Goal: Contribute content: Contribute content

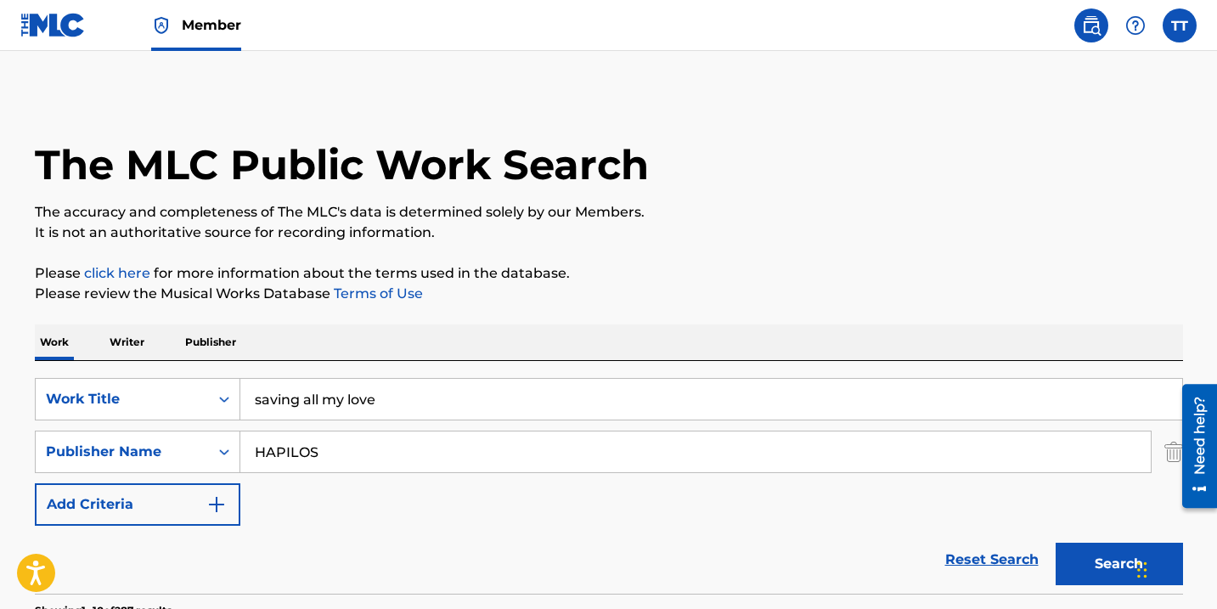
click at [1194, 28] on label at bounding box center [1180, 25] width 34 height 34
click at [1180, 25] on input "TT [PERSON_NAME] [EMAIL_ADDRESS][DOMAIN_NAME] Notification Preferences Profile …" at bounding box center [1180, 25] width 0 height 0
click at [50, 29] on img at bounding box center [52, 25] width 65 height 25
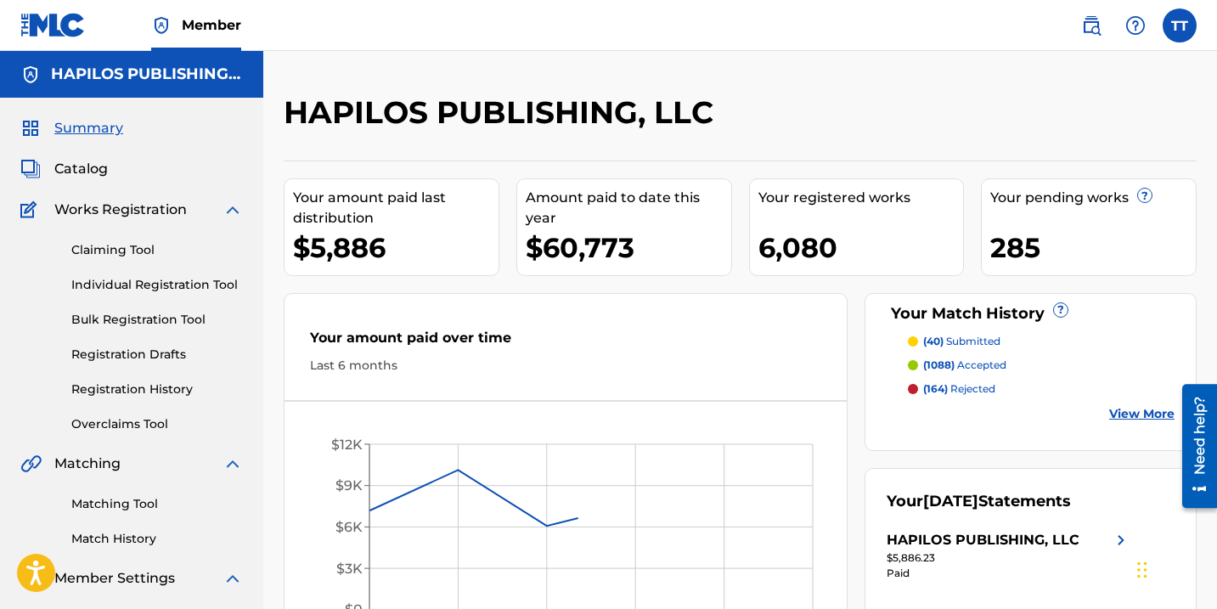
click at [159, 281] on link "Individual Registration Tool" at bounding box center [157, 285] width 172 height 18
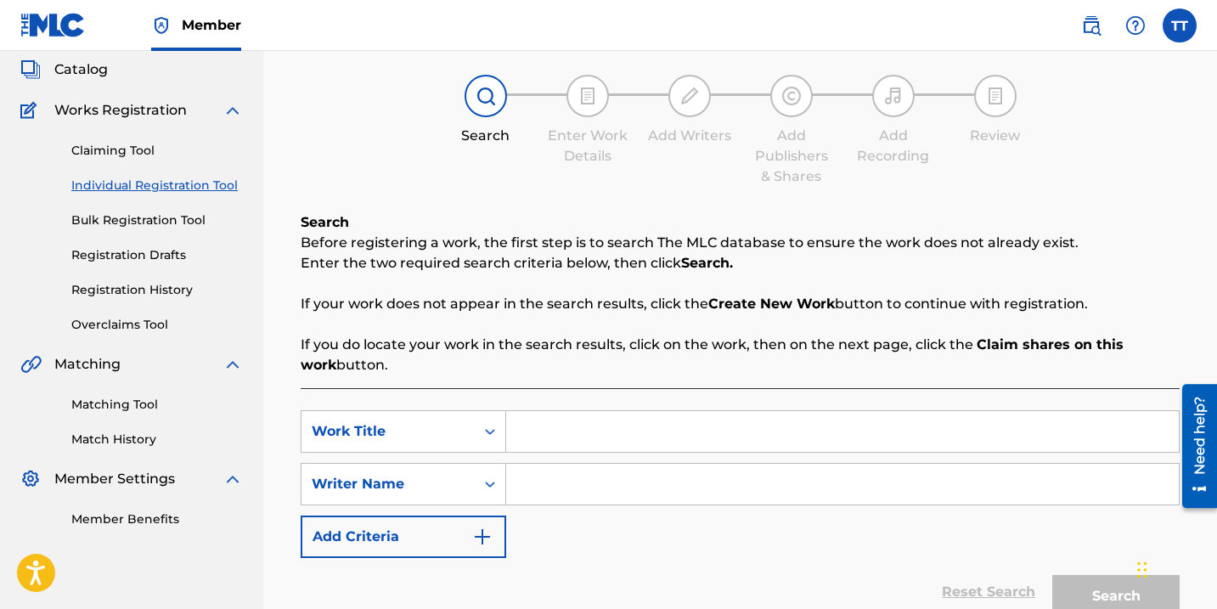
scroll to position [185, 0]
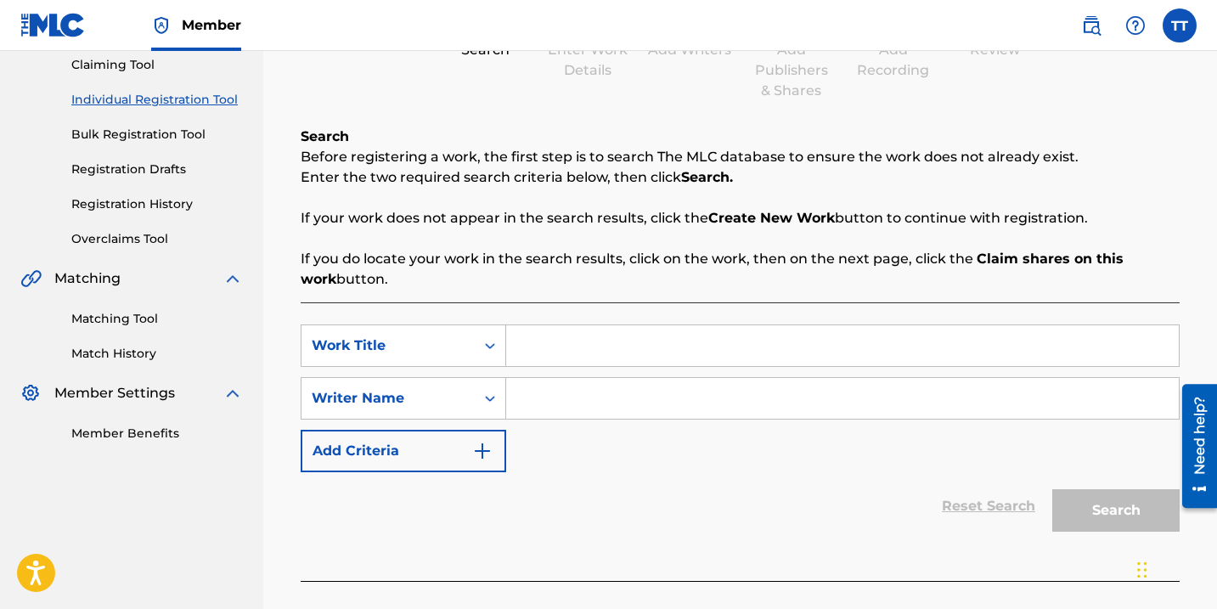
click at [593, 330] on input "Search Form" at bounding box center [842, 345] width 673 height 41
paste input "GYAL A DAY"
type input "GYAL A DAY"
click at [557, 396] on input "Search Form" at bounding box center [842, 398] width 673 height 41
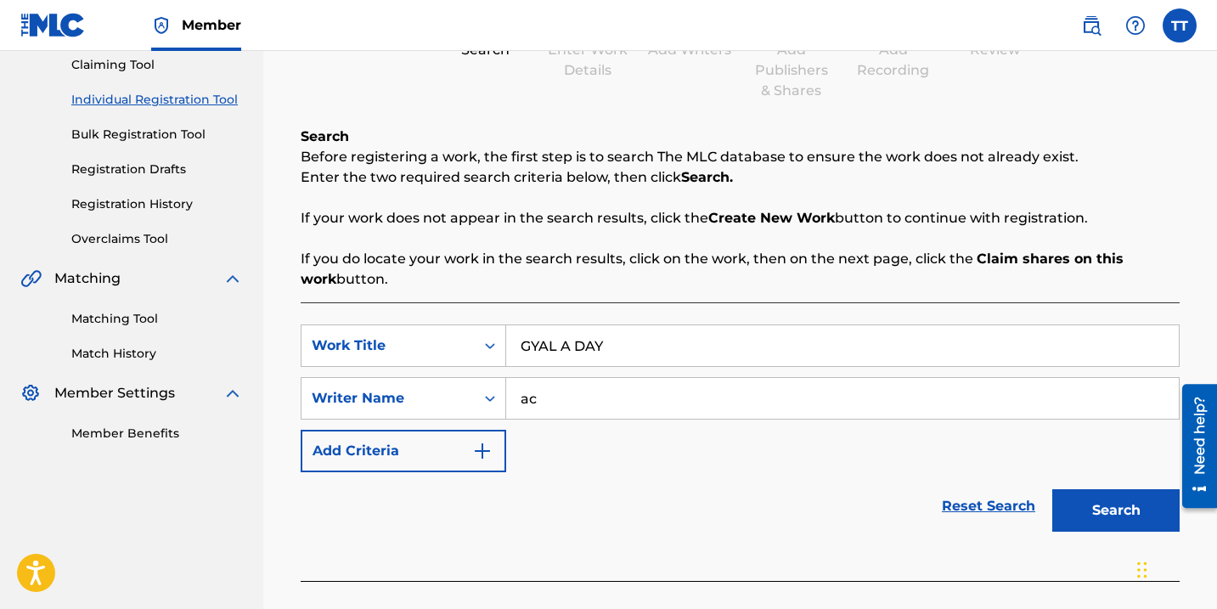
type input "ACKEME [PERSON_NAME]"
click at [1128, 513] on button "Search" at bounding box center [1115, 510] width 127 height 42
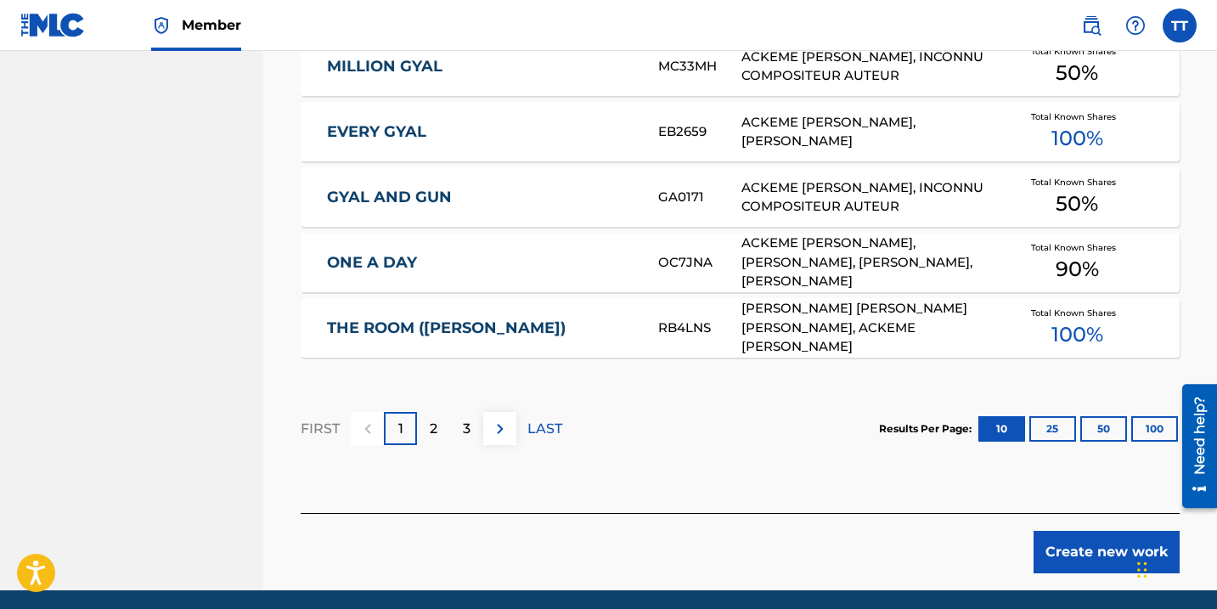
click at [1071, 561] on button "Create new work" at bounding box center [1107, 552] width 146 height 42
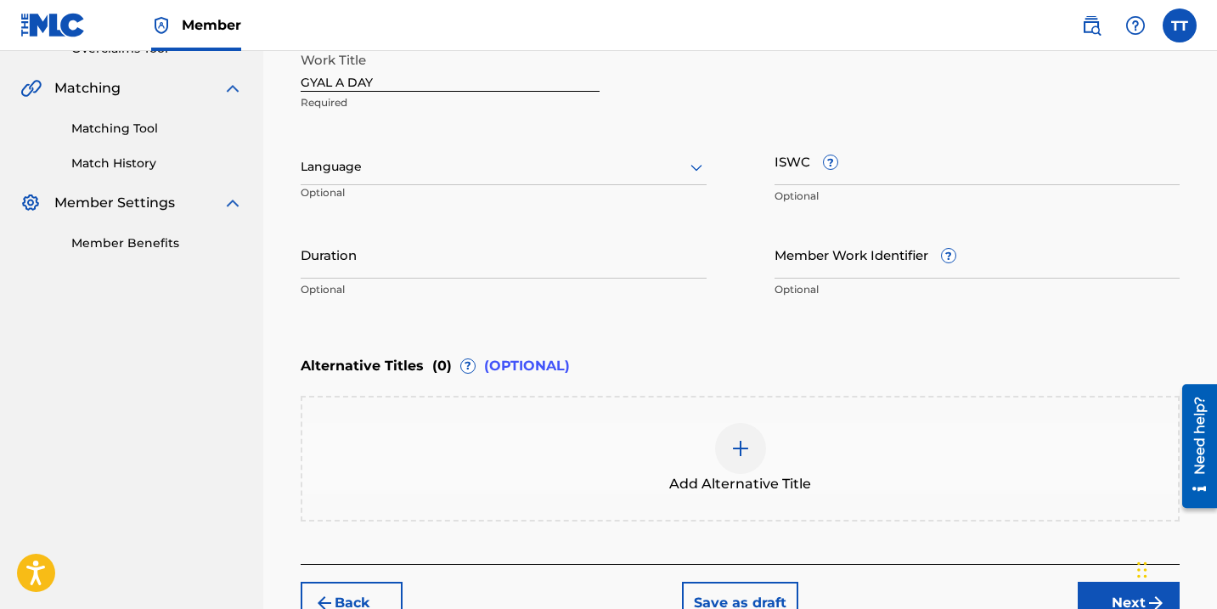
scroll to position [284, 0]
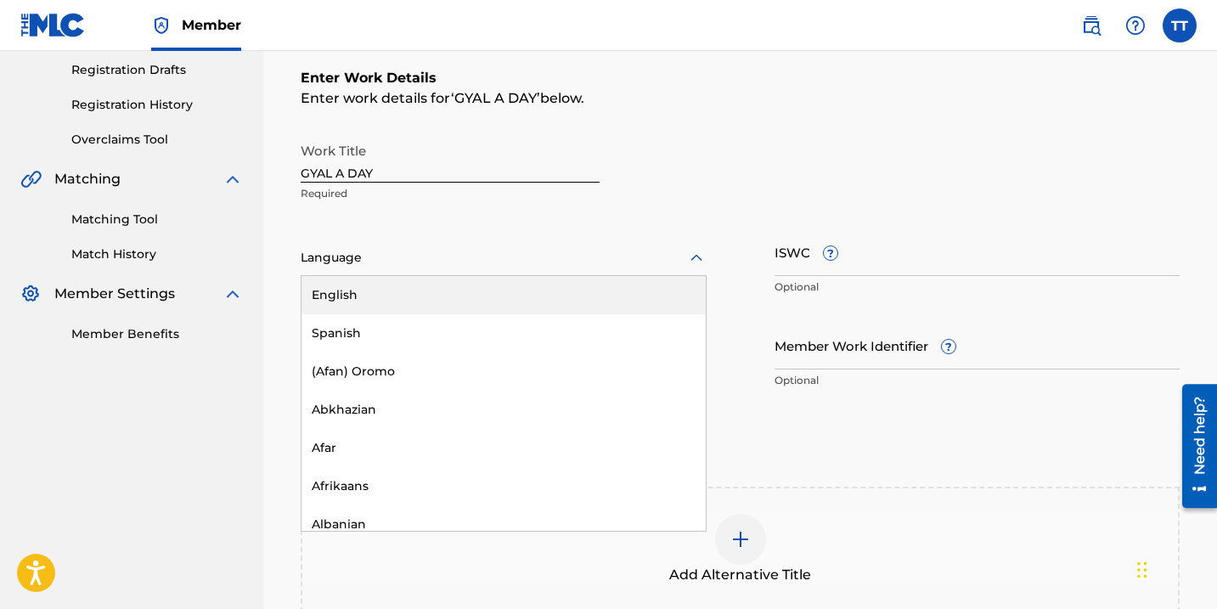
click at [486, 244] on div "Language" at bounding box center [504, 258] width 406 height 36
click at [473, 292] on div "English" at bounding box center [503, 295] width 404 height 38
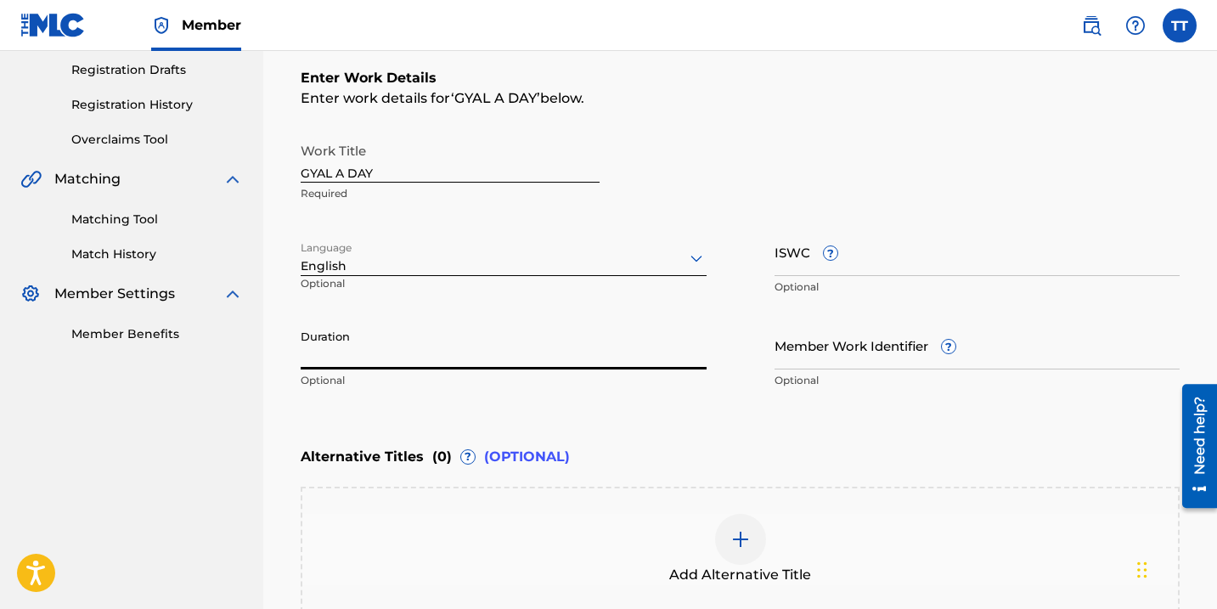
click at [467, 351] on input "Duration" at bounding box center [504, 345] width 406 height 48
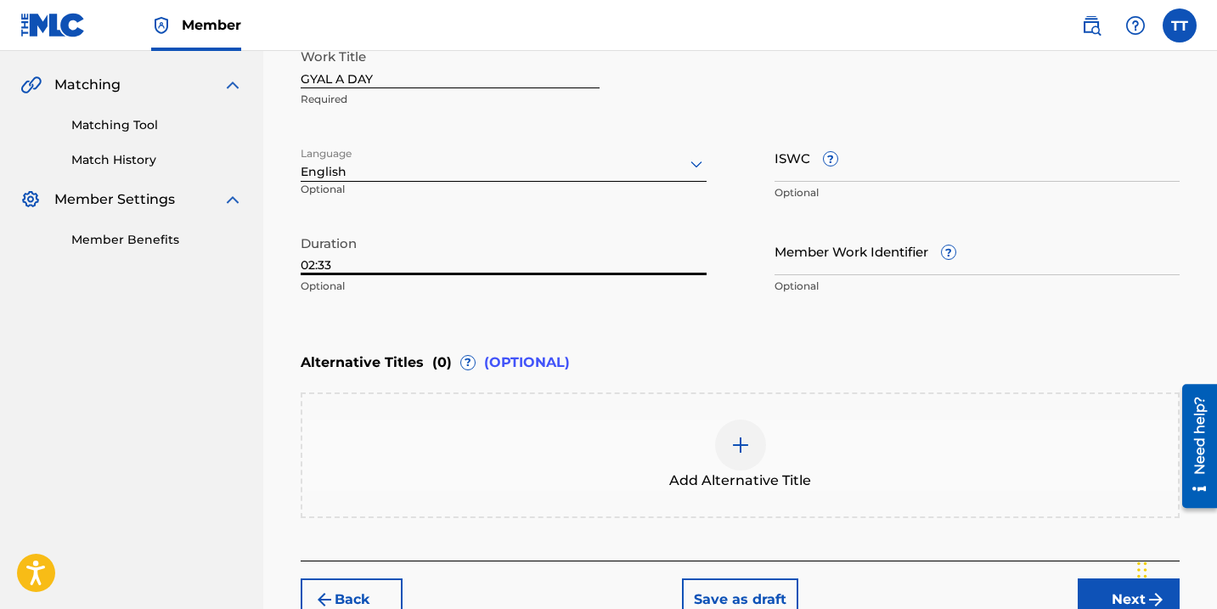
scroll to position [488, 0]
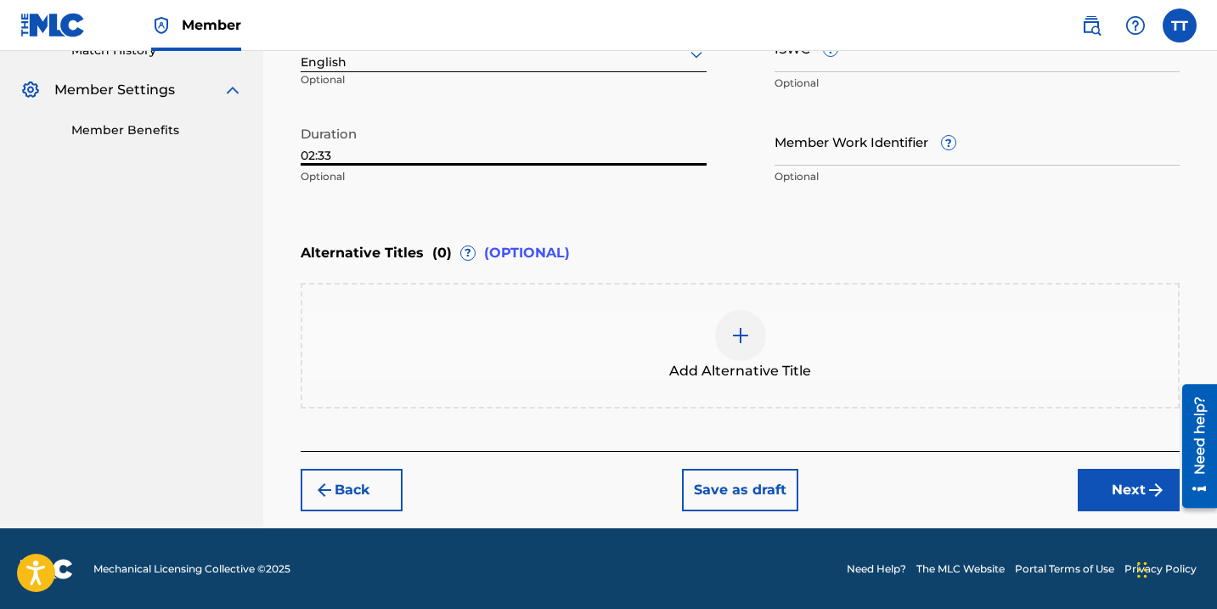
type input "02:33"
click at [549, 357] on div "Add Alternative Title" at bounding box center [740, 345] width 876 height 71
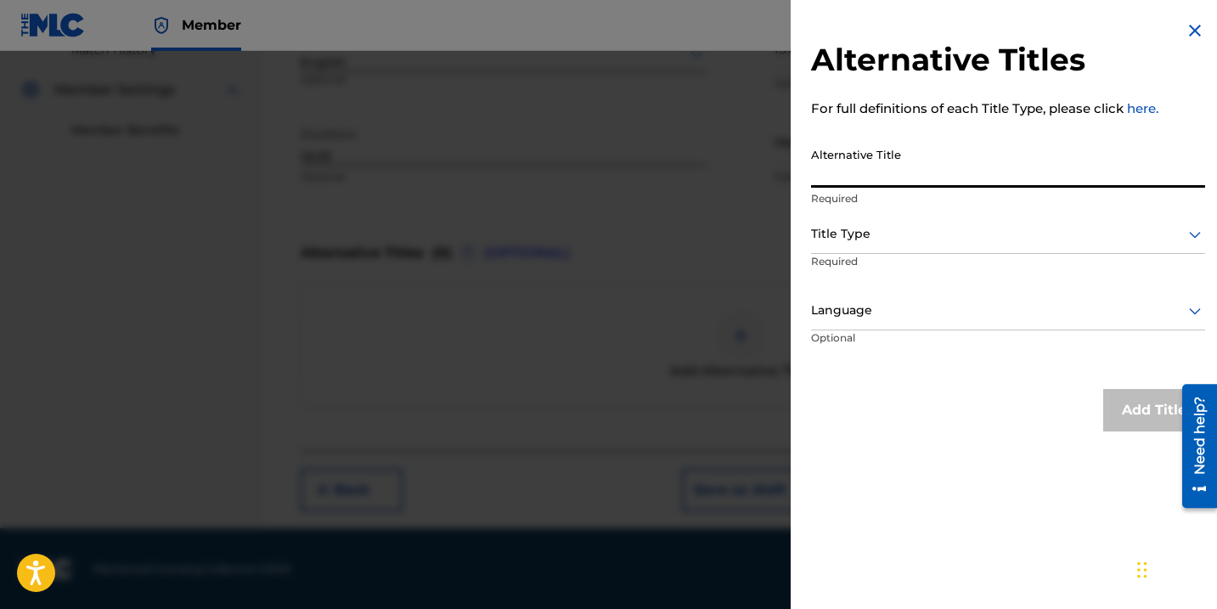
click at [843, 168] on input "Alternative Title" at bounding box center [1008, 163] width 394 height 48
paste input "GYAL A DAY (RADIO EDIT)"
type input "GYAL A DAY (RADIO EDIT)"
click at [898, 242] on div at bounding box center [1008, 233] width 394 height 21
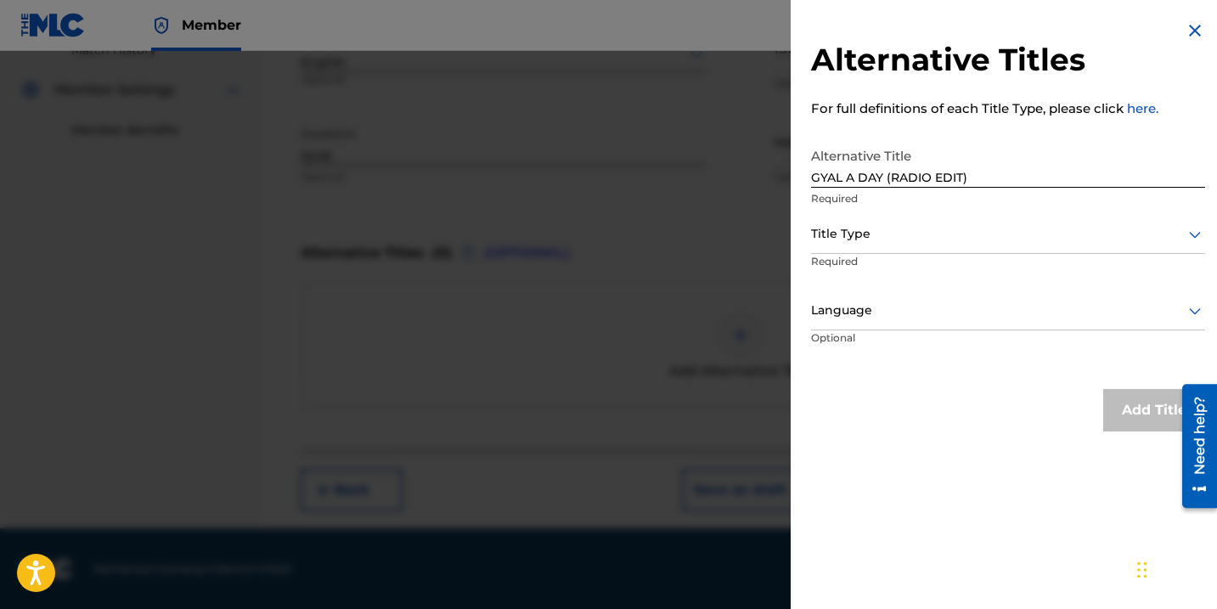
click at [884, 254] on p "Required" at bounding box center [876, 273] width 130 height 38
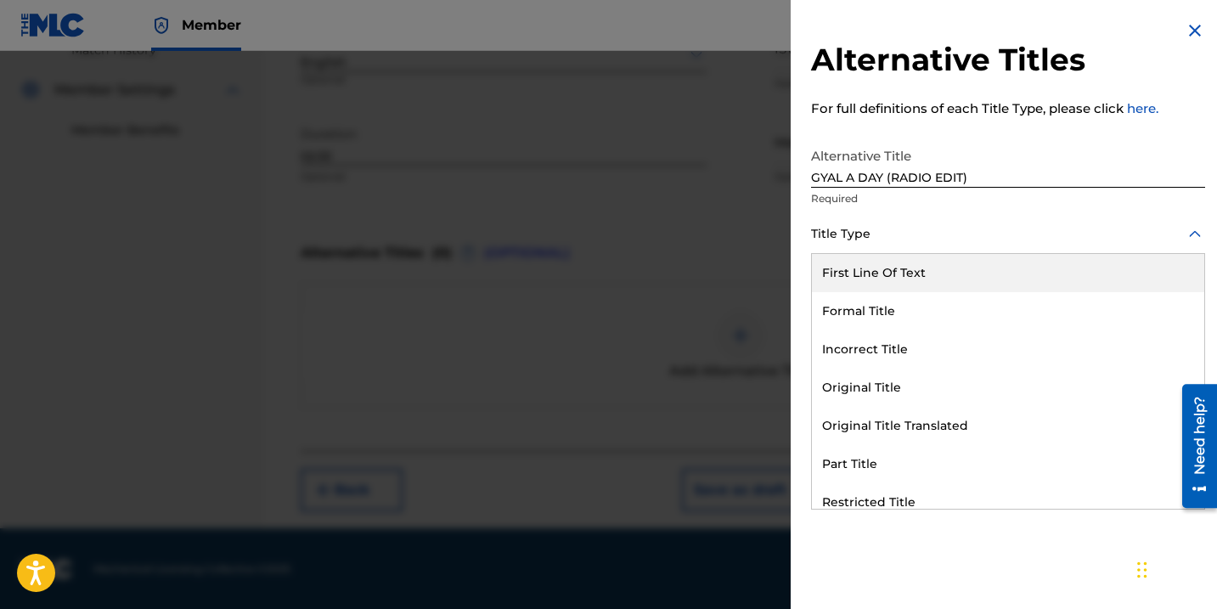
click at [879, 249] on div "Title Type" at bounding box center [1008, 235] width 394 height 38
type input "o"
type input "a"
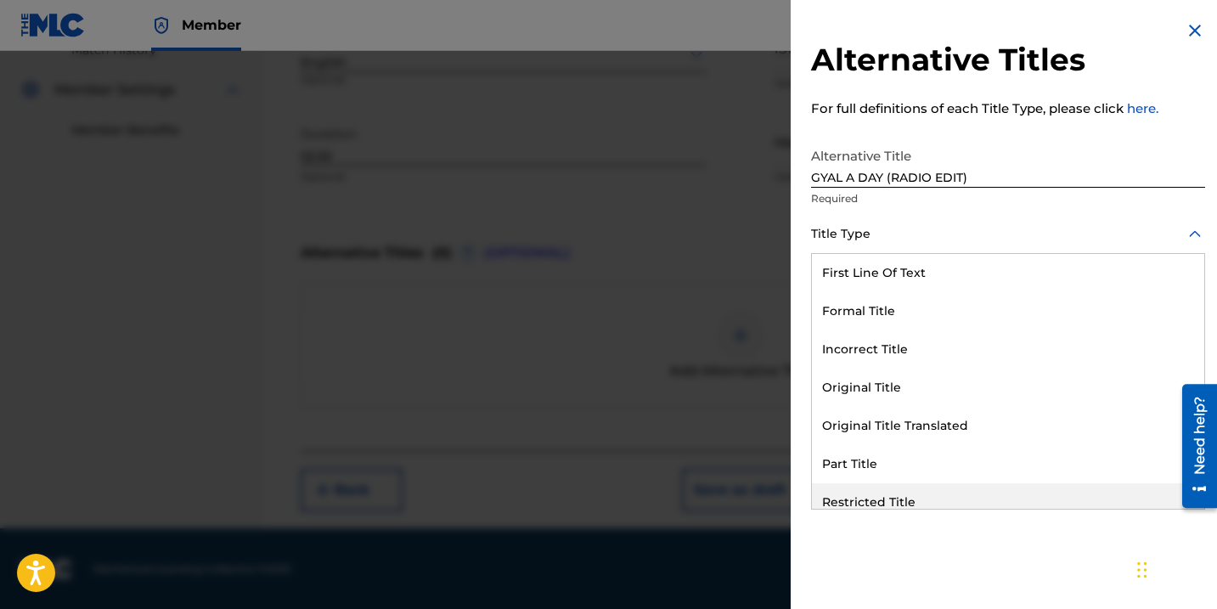
scroll to position [166, 0]
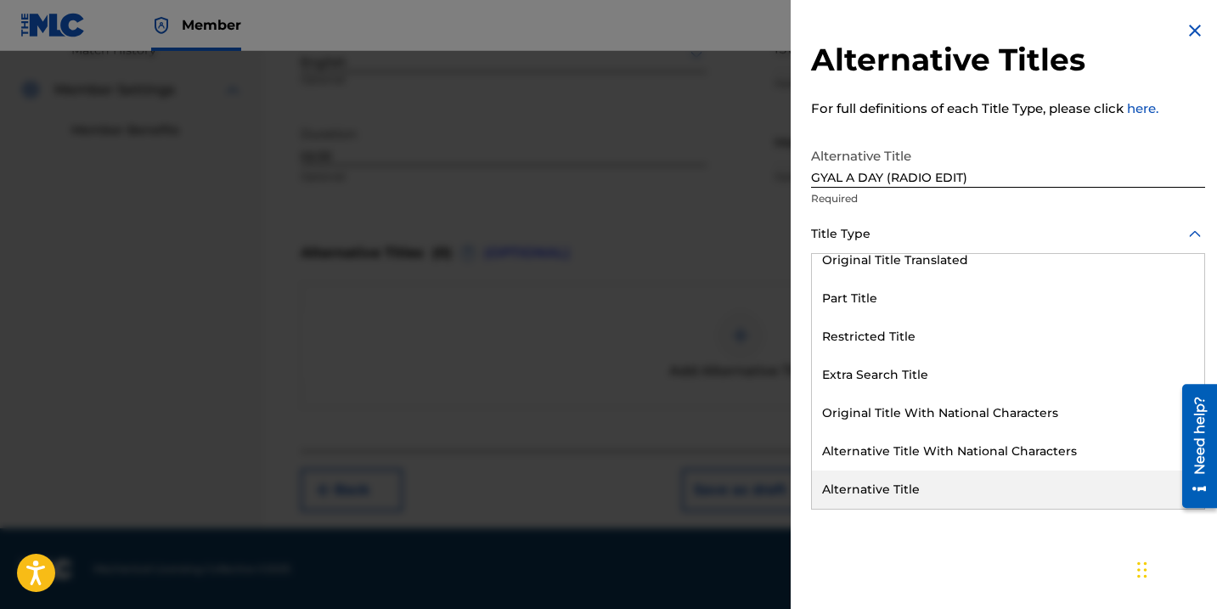
click at [1023, 490] on div "Alternative Title" at bounding box center [1008, 489] width 392 height 38
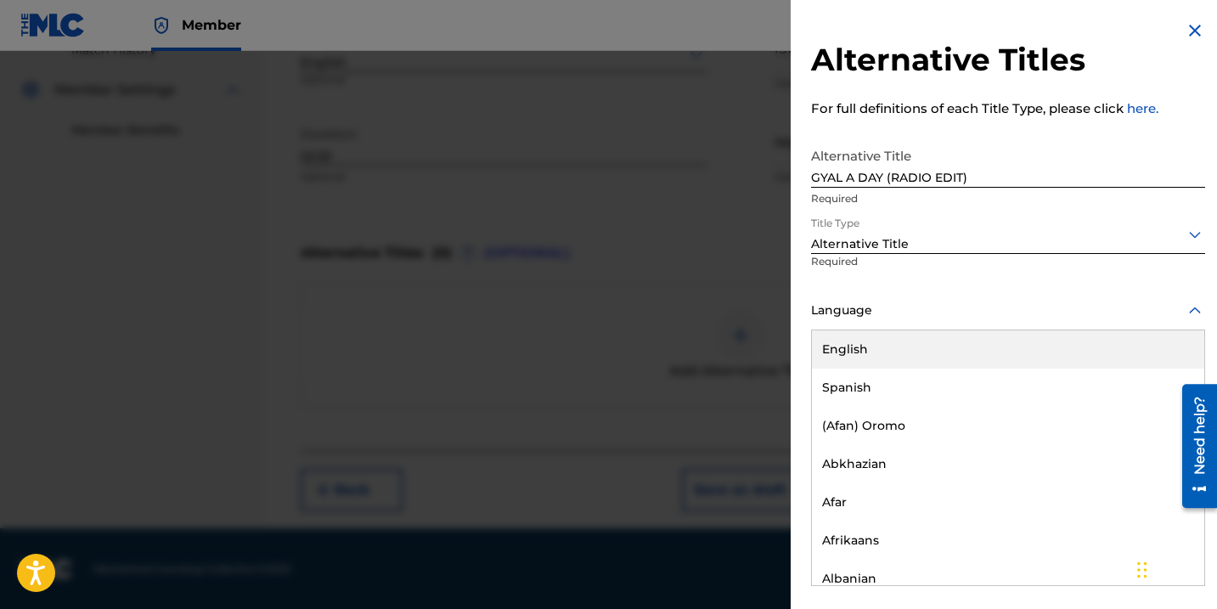
click at [928, 321] on div "Language" at bounding box center [1008, 311] width 394 height 38
click at [927, 346] on div "English" at bounding box center [1008, 349] width 392 height 38
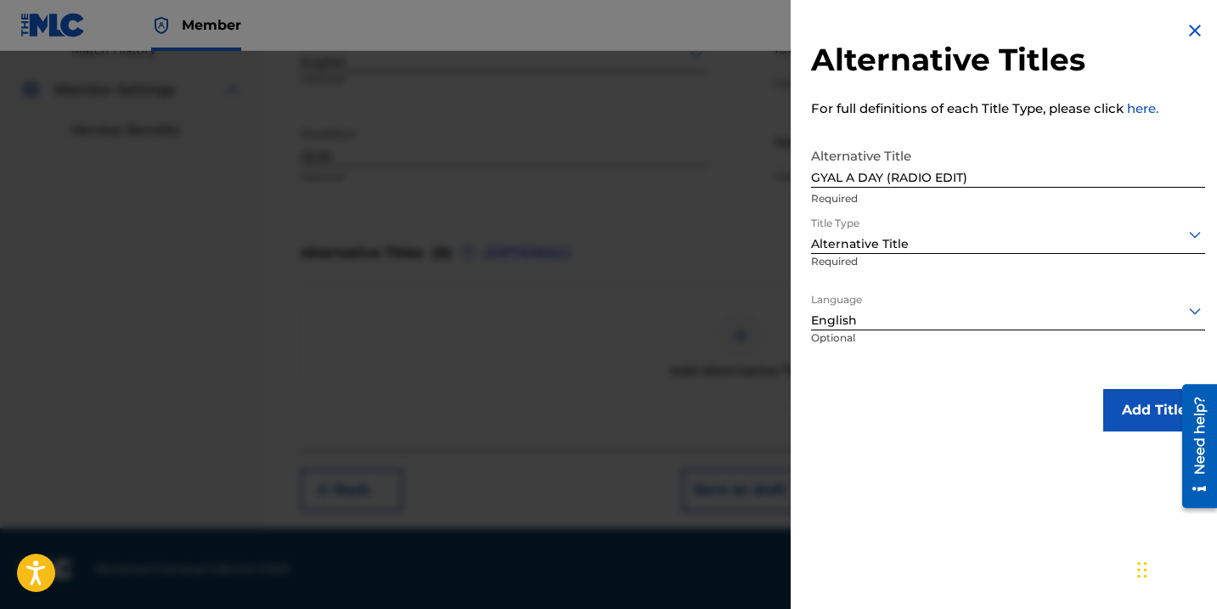
click at [1148, 403] on button "Add Title" at bounding box center [1154, 410] width 102 height 42
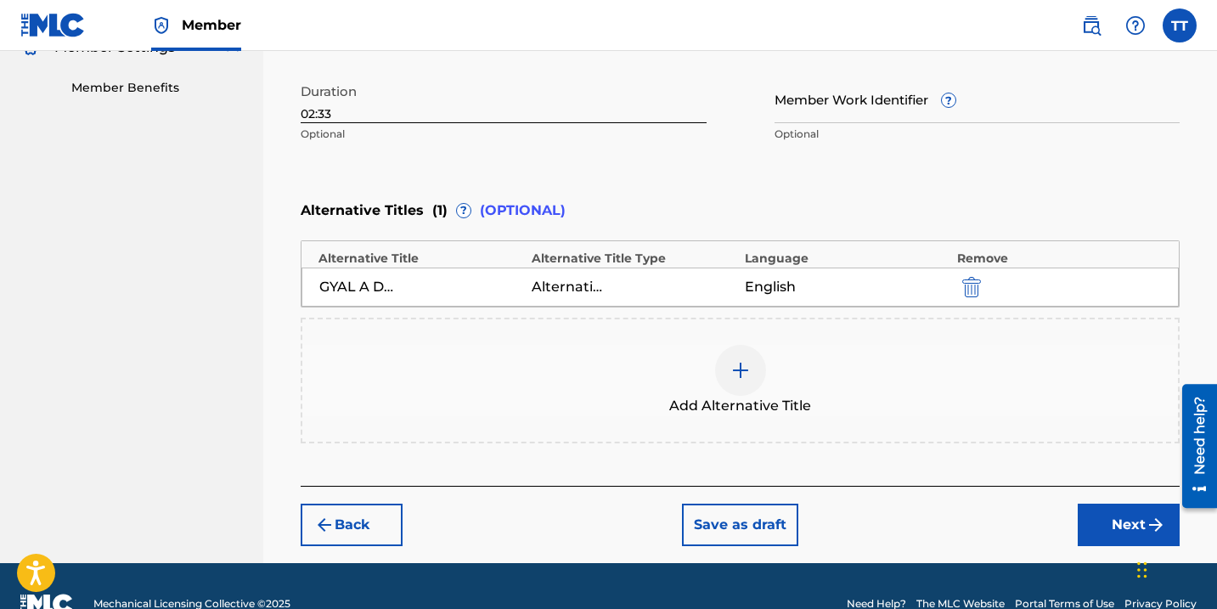
click at [1096, 517] on button "Next" at bounding box center [1129, 525] width 102 height 42
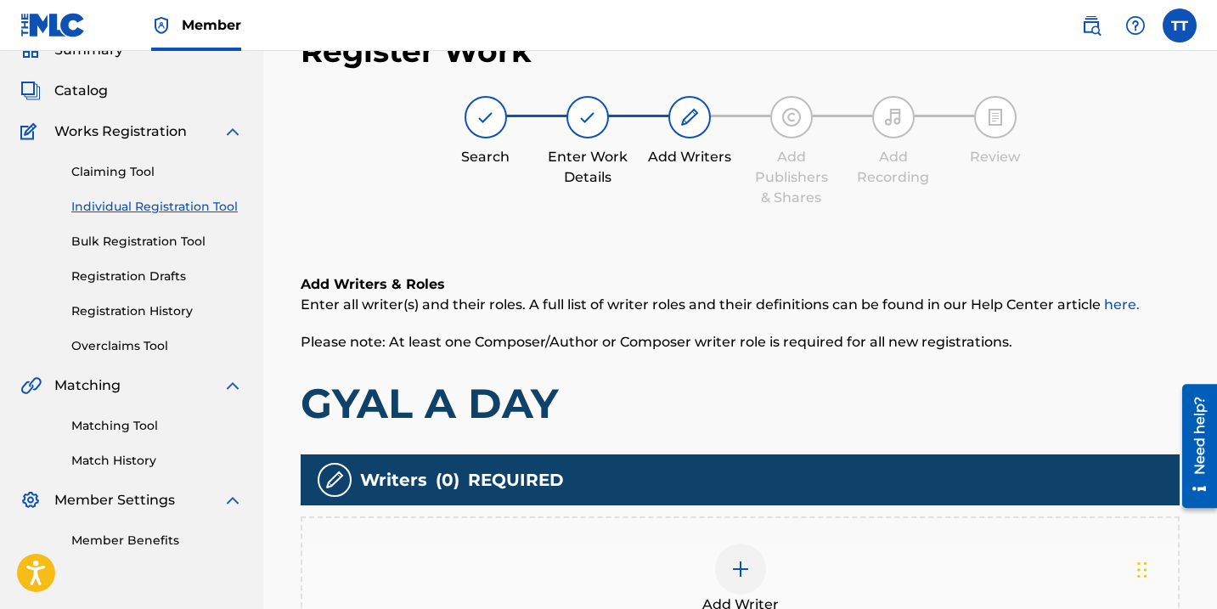
scroll to position [76, 0]
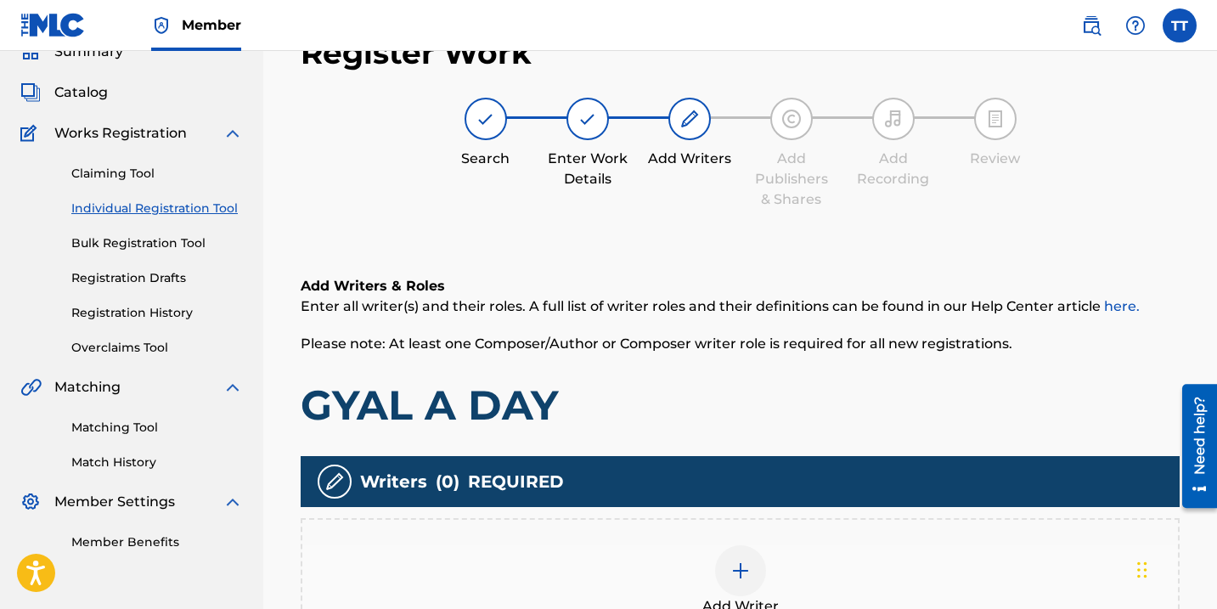
click at [770, 524] on div "Add Writer" at bounding box center [740, 581] width 879 height 126
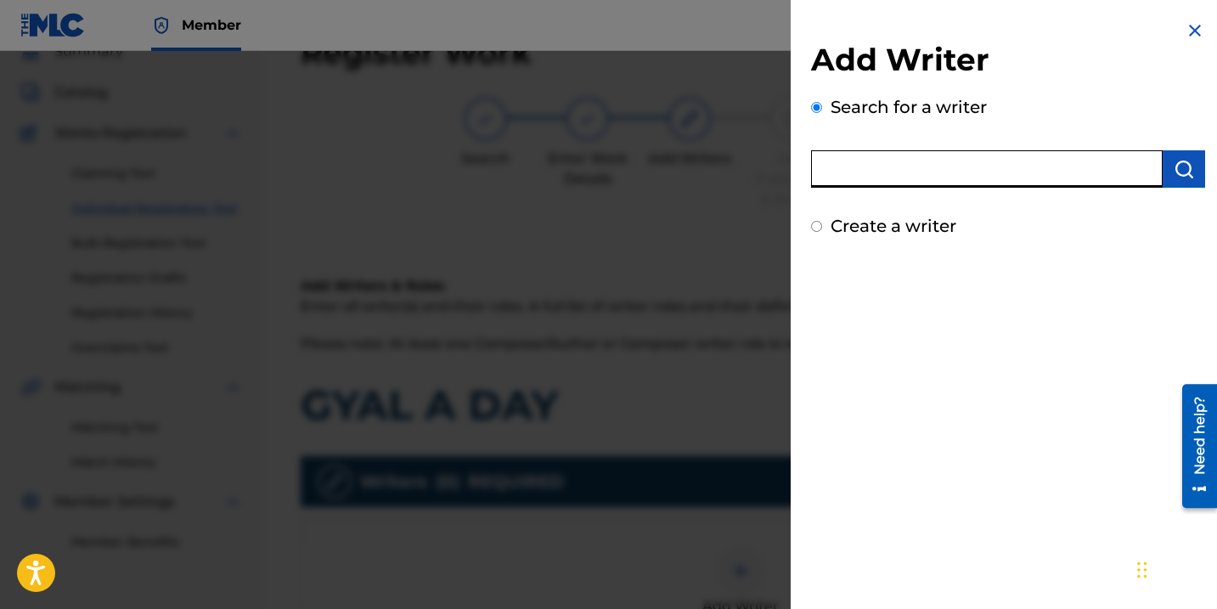
paste input "1073481267"
click at [904, 167] on input "text" at bounding box center [987, 168] width 352 height 37
click at [820, 172] on input "1073481267" at bounding box center [987, 168] width 352 height 37
type input "01073481267"
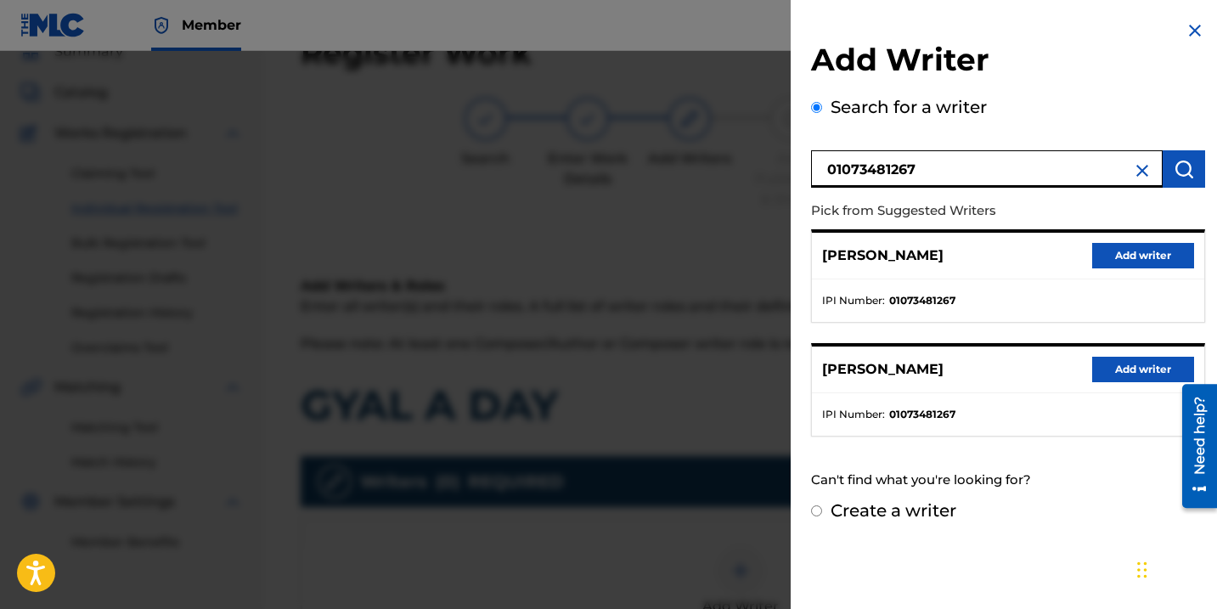
click at [1085, 372] on div "[PERSON_NAME] Add writer" at bounding box center [1008, 369] width 392 height 47
click at [1118, 366] on button "Add writer" at bounding box center [1143, 369] width 102 height 25
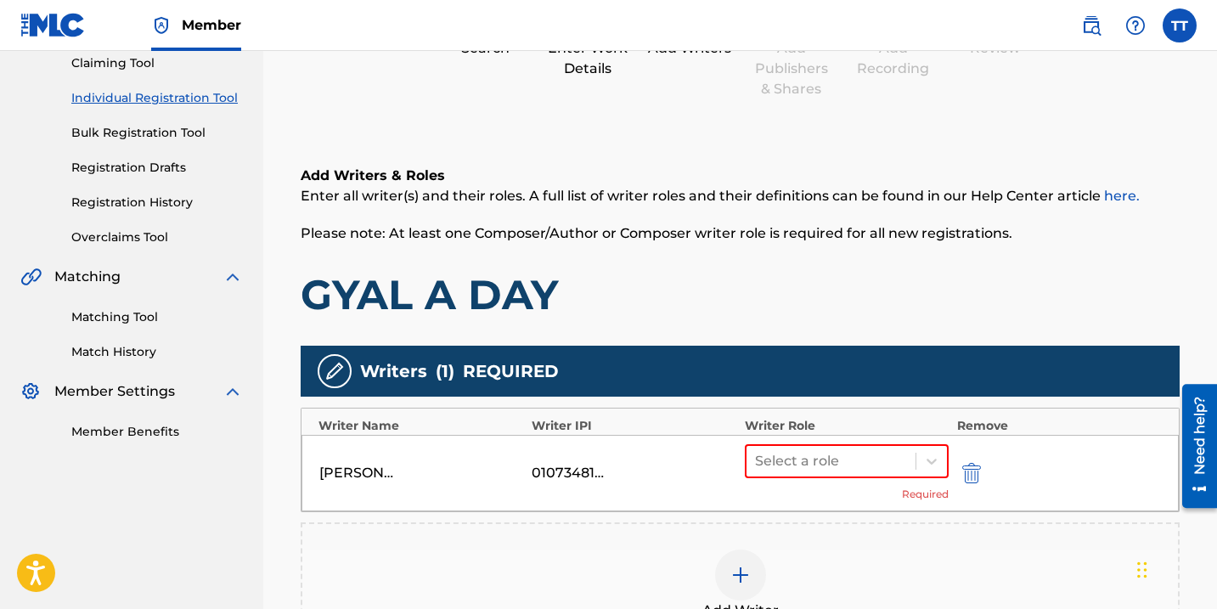
scroll to position [323, 0]
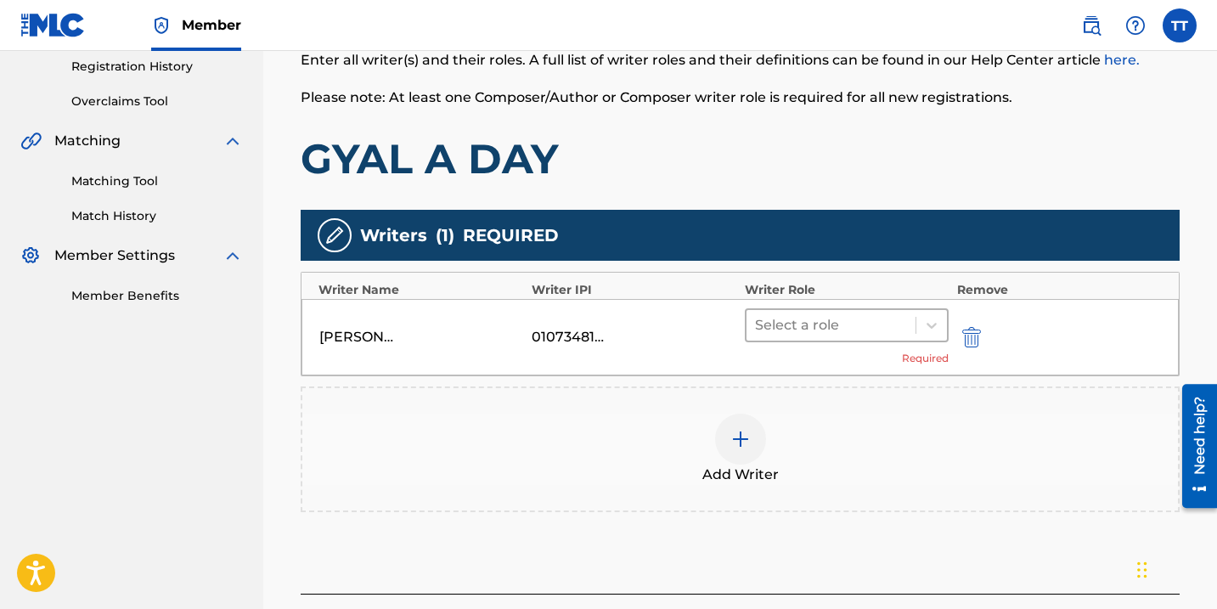
click at [844, 318] on div at bounding box center [831, 325] width 152 height 24
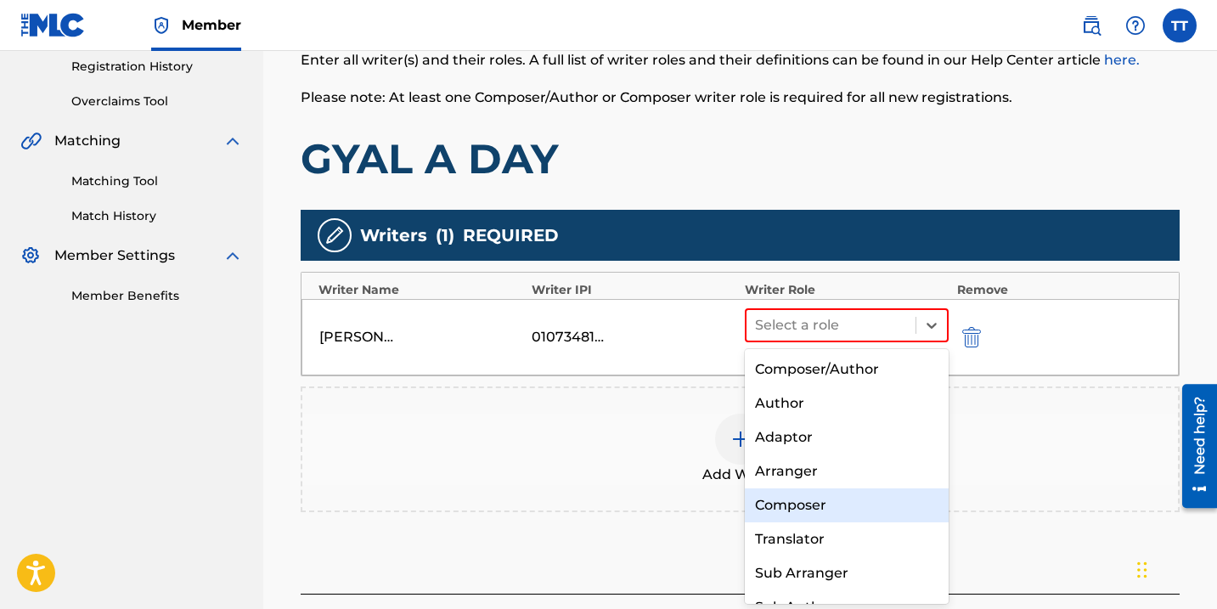
click at [836, 499] on div "Composer" at bounding box center [847, 505] width 204 height 34
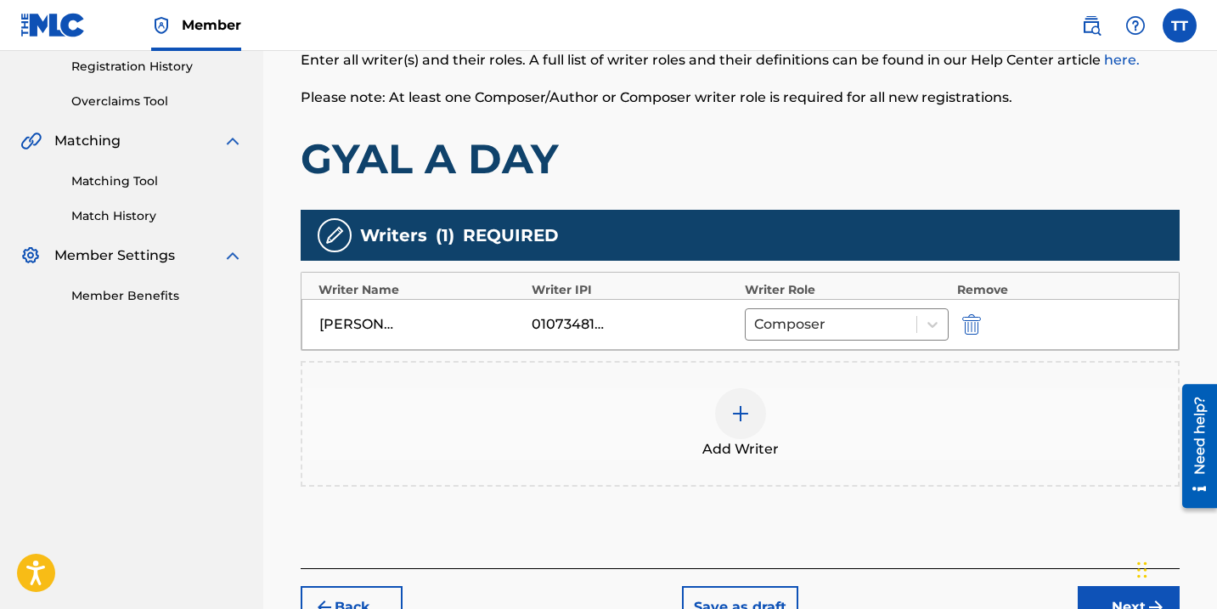
click at [722, 420] on div at bounding box center [740, 413] width 51 height 51
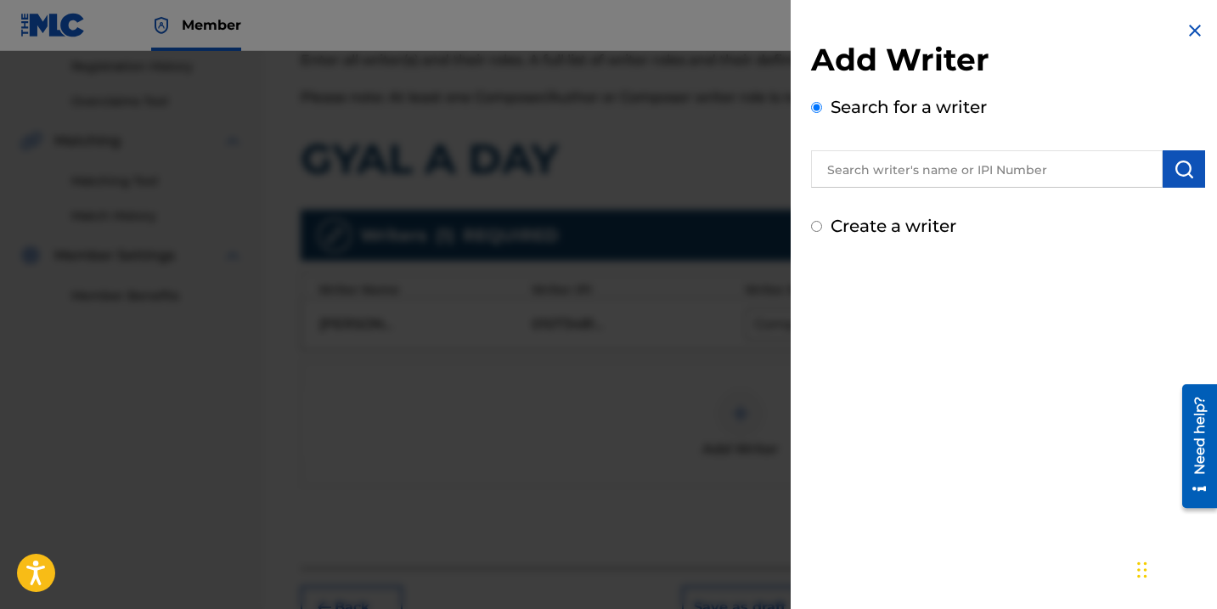
paste input "369227533"
click at [865, 177] on input "text" at bounding box center [987, 168] width 352 height 37
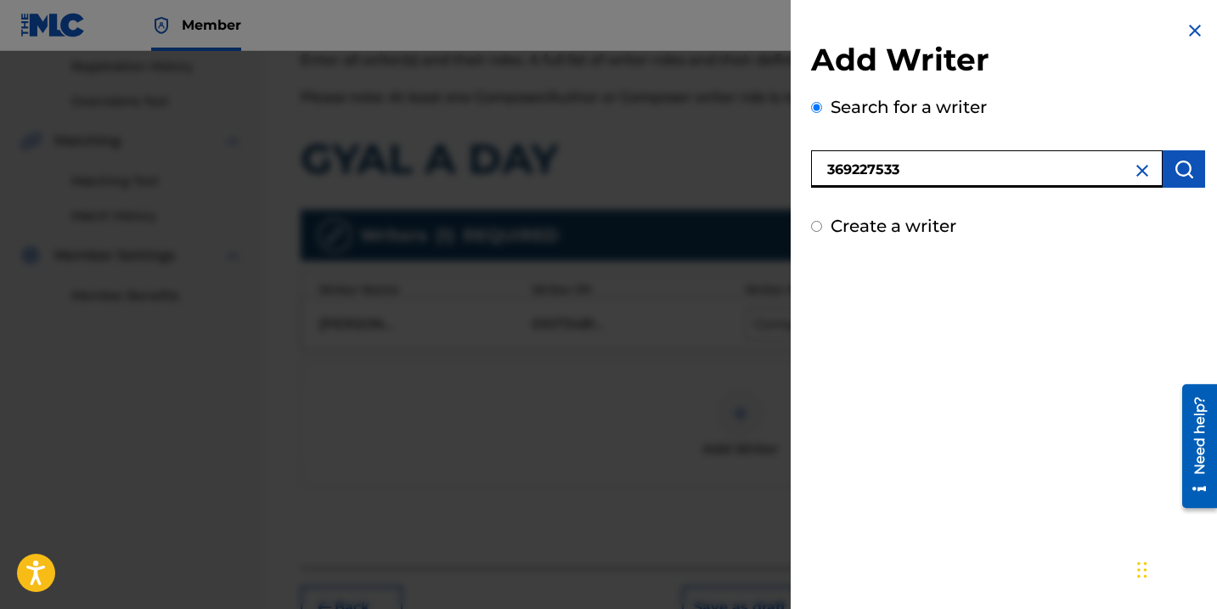
click at [824, 169] on input "369227533" at bounding box center [987, 168] width 352 height 37
type input "00369227533"
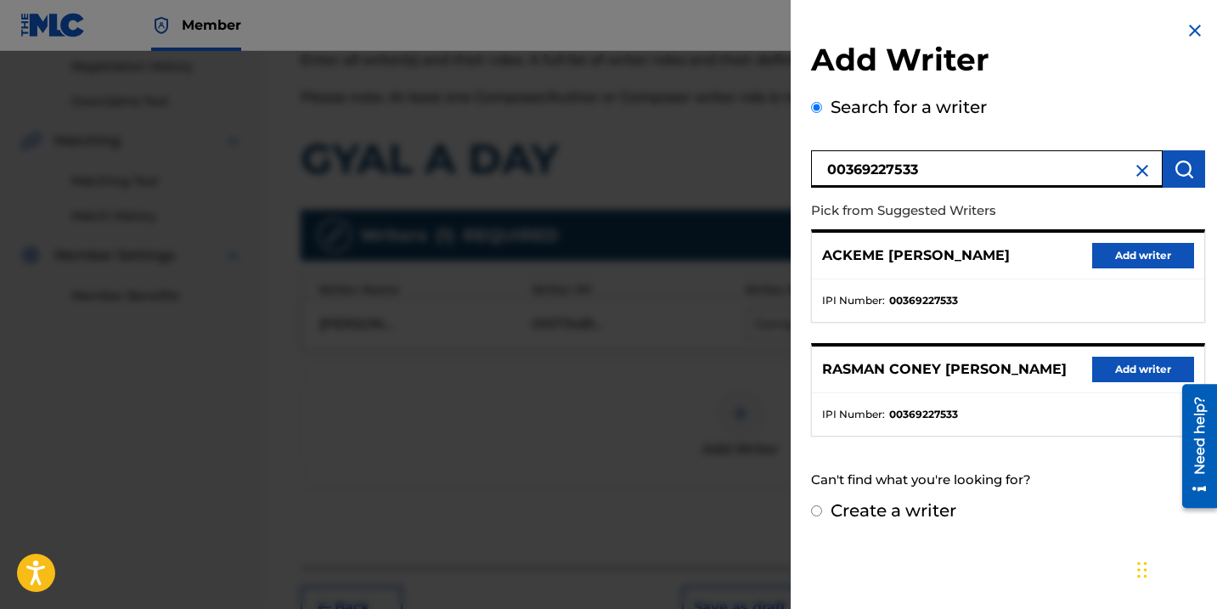
click at [1131, 268] on div "ACKEME [PERSON_NAME] Add writer" at bounding box center [1008, 256] width 392 height 47
click at [1129, 259] on button "Add writer" at bounding box center [1143, 255] width 102 height 25
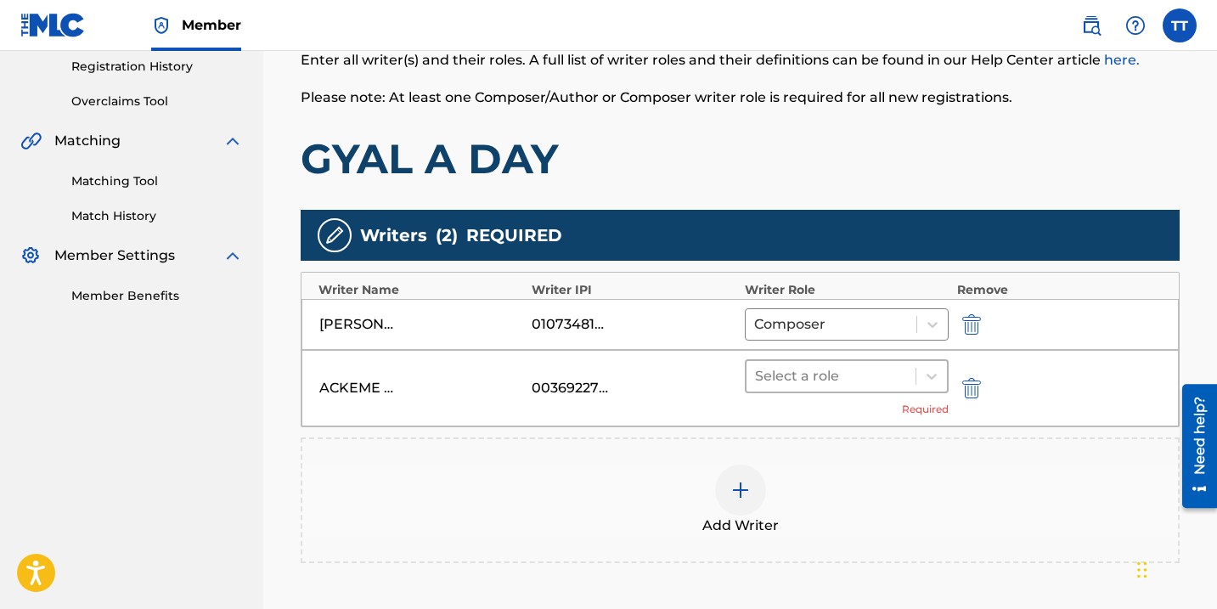
click at [868, 387] on div at bounding box center [831, 376] width 152 height 24
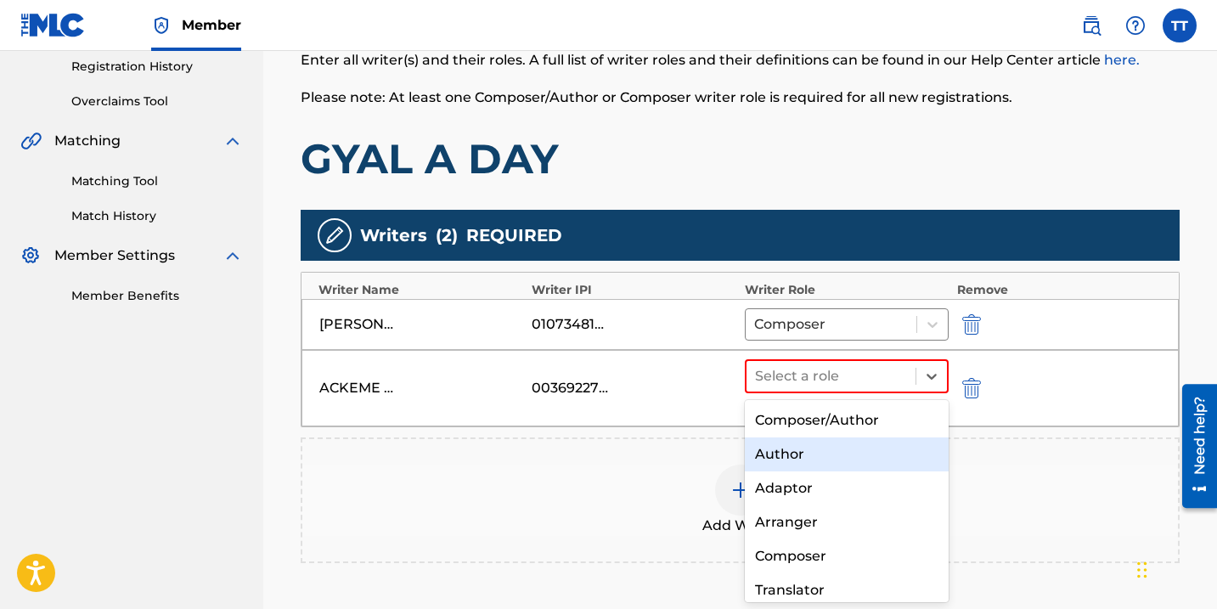
click at [842, 446] on div "Author" at bounding box center [847, 454] width 204 height 34
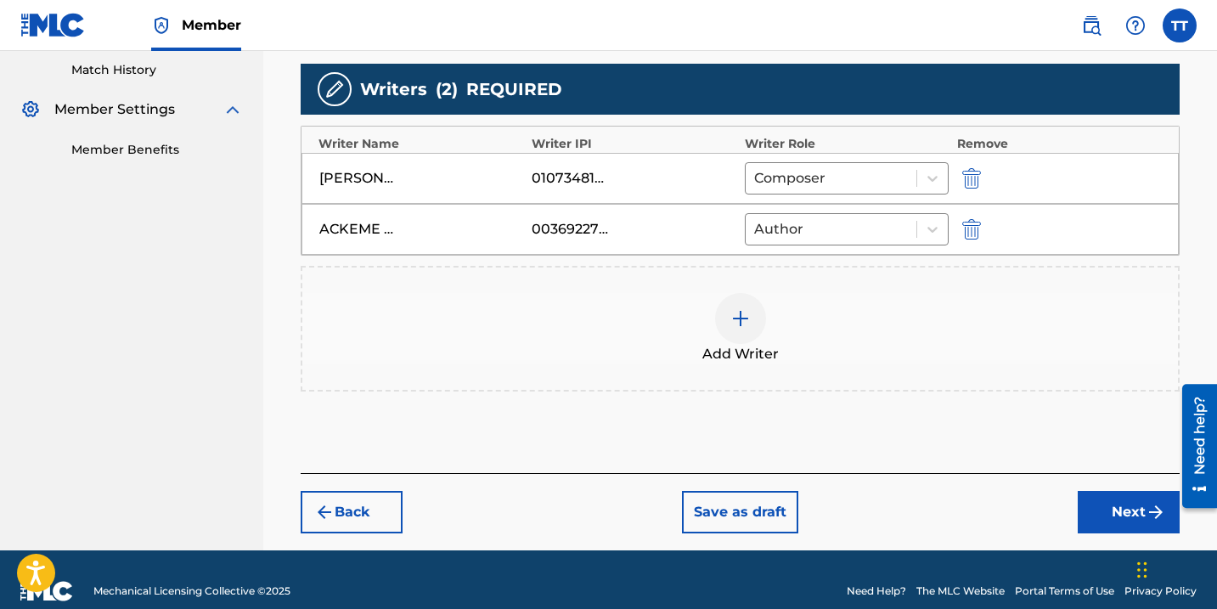
click at [1112, 499] on button "Next" at bounding box center [1129, 512] width 102 height 42
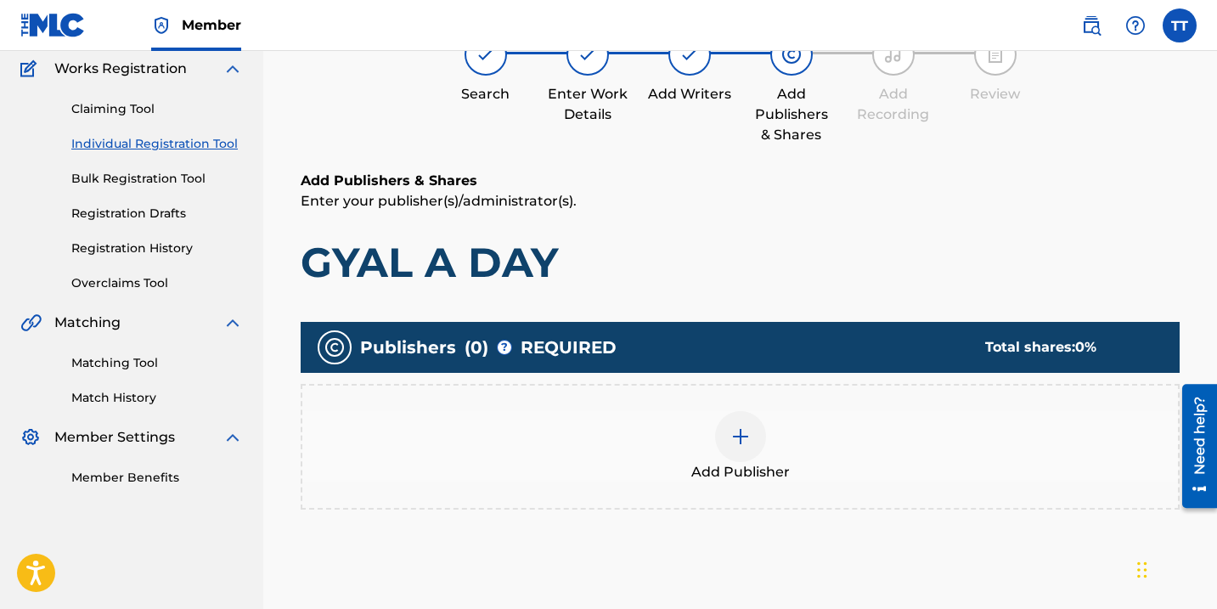
scroll to position [76, 0]
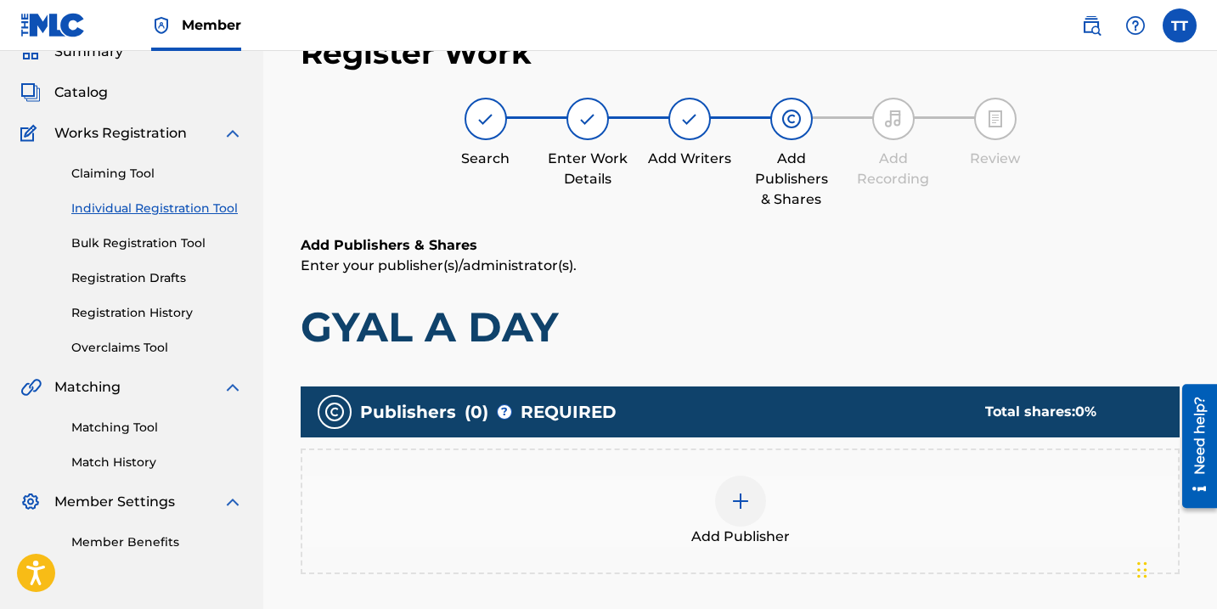
click at [761, 486] on div "Add Publisher" at bounding box center [740, 511] width 876 height 71
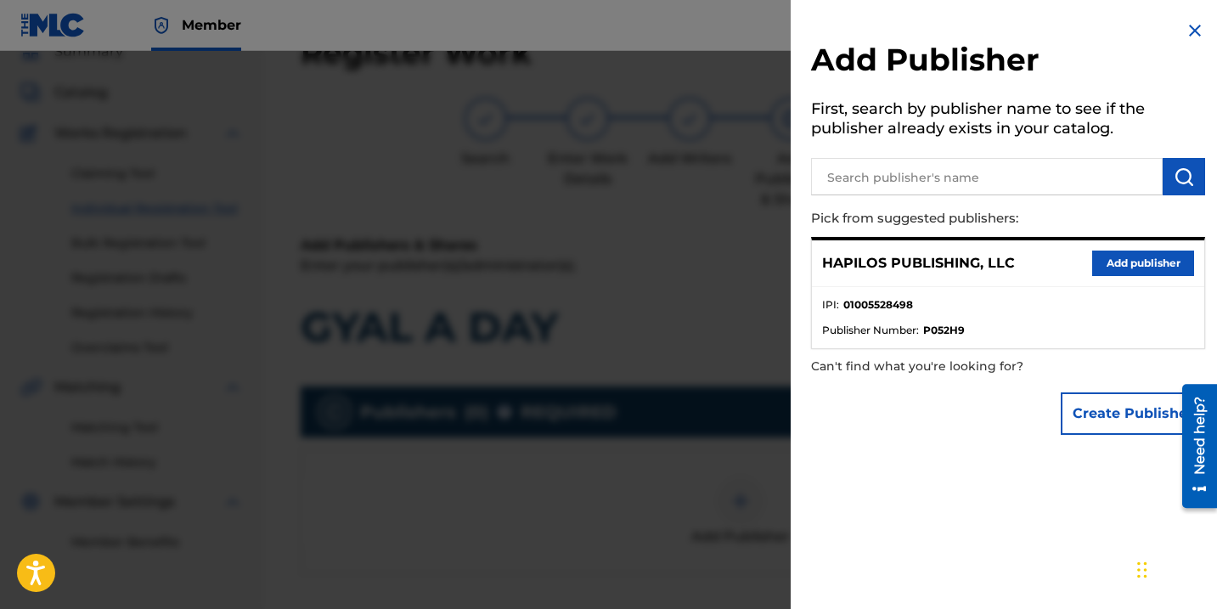
click at [1130, 268] on button "Add publisher" at bounding box center [1143, 263] width 102 height 25
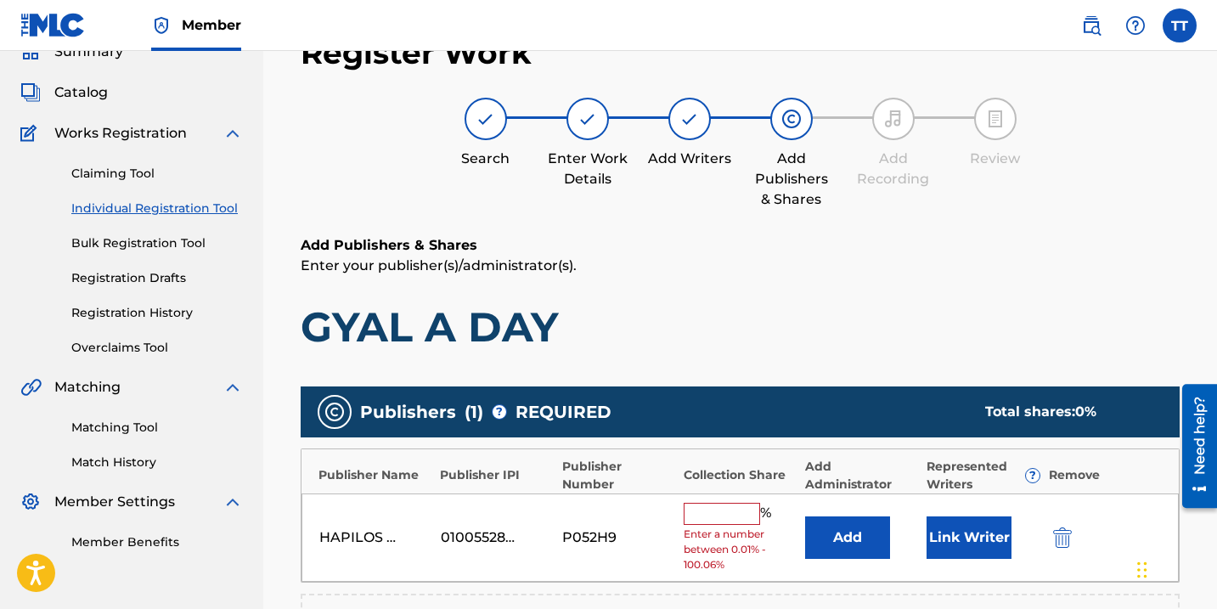
click at [702, 521] on input "text" at bounding box center [722, 514] width 76 height 22
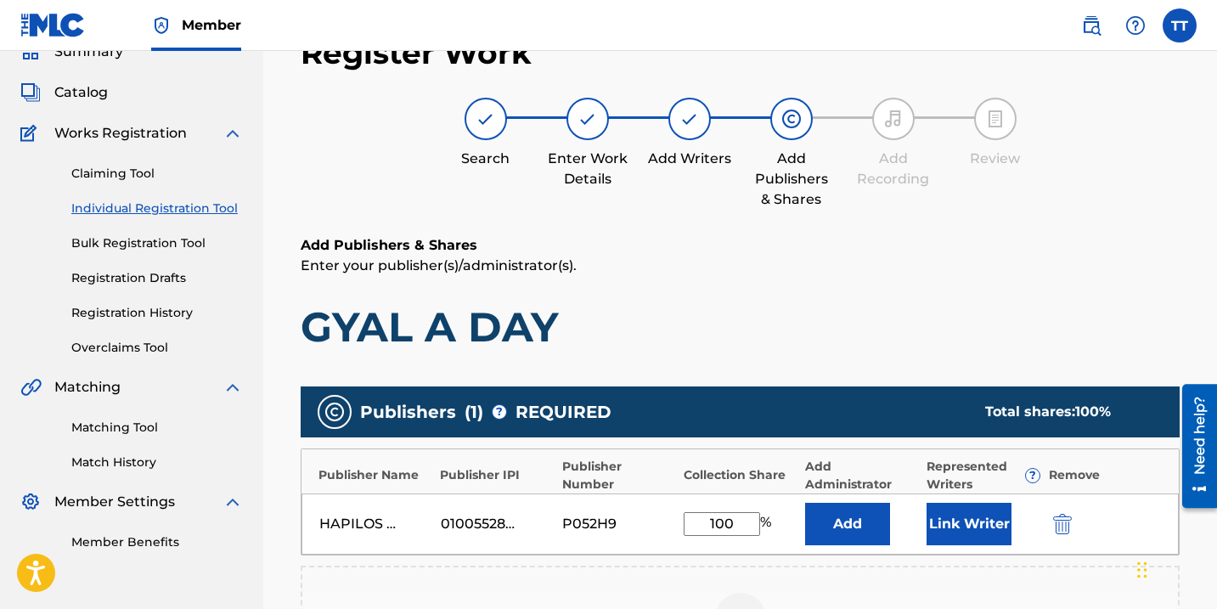
type input "100"
click at [955, 523] on button "Link Writer" at bounding box center [969, 524] width 85 height 42
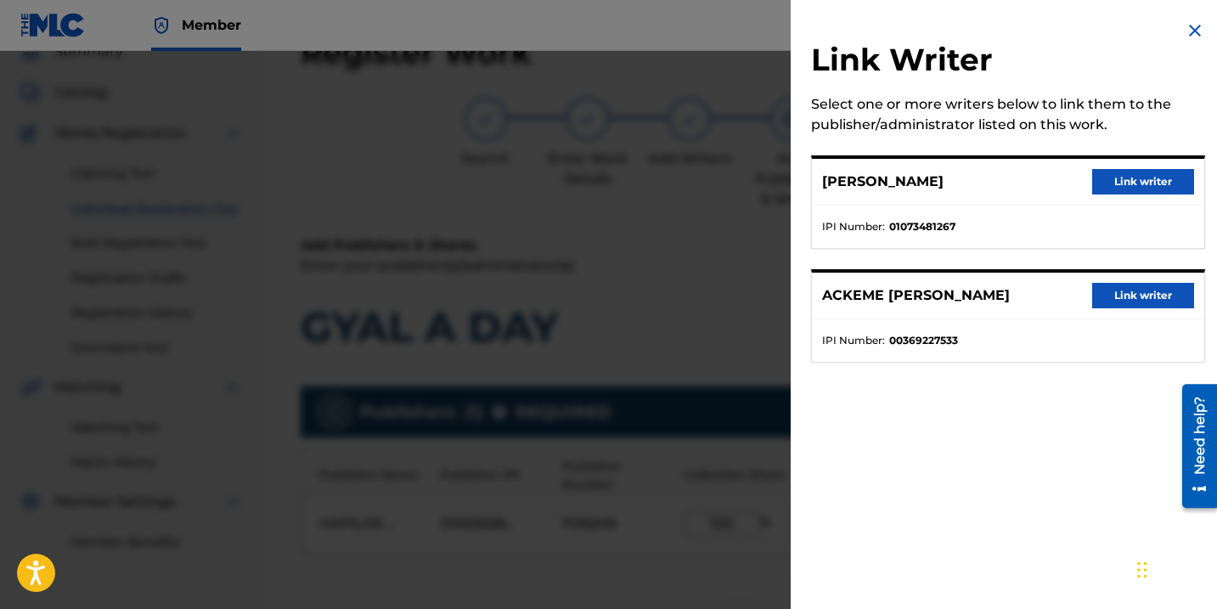
click at [1111, 190] on button "Link writer" at bounding box center [1143, 181] width 102 height 25
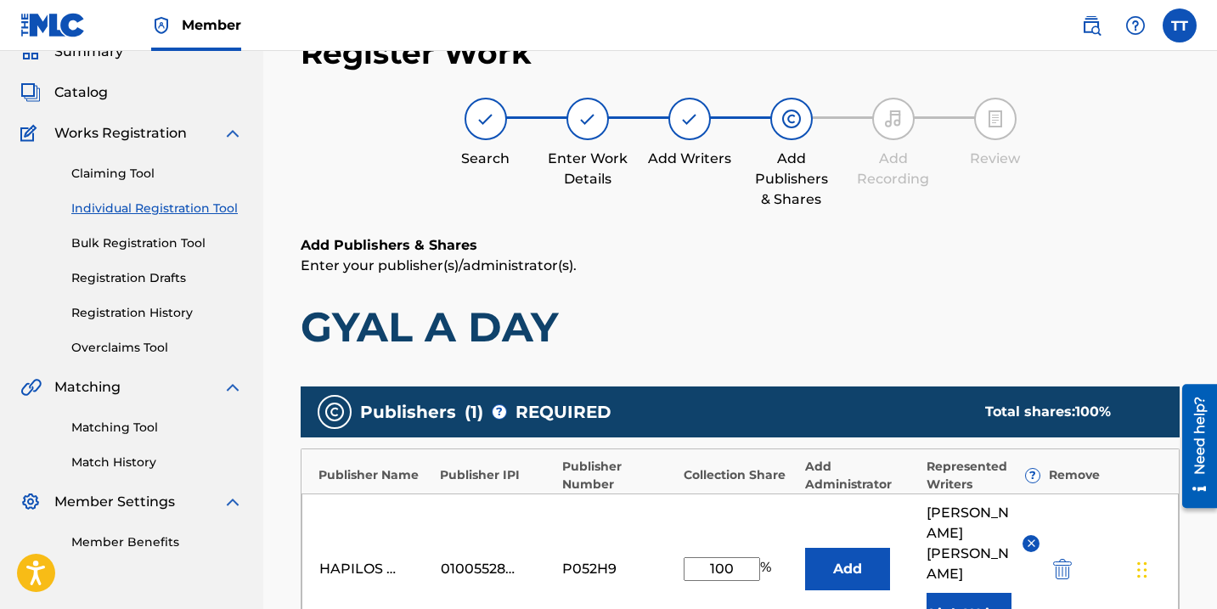
click at [987, 604] on button "Link Writer" at bounding box center [969, 614] width 85 height 42
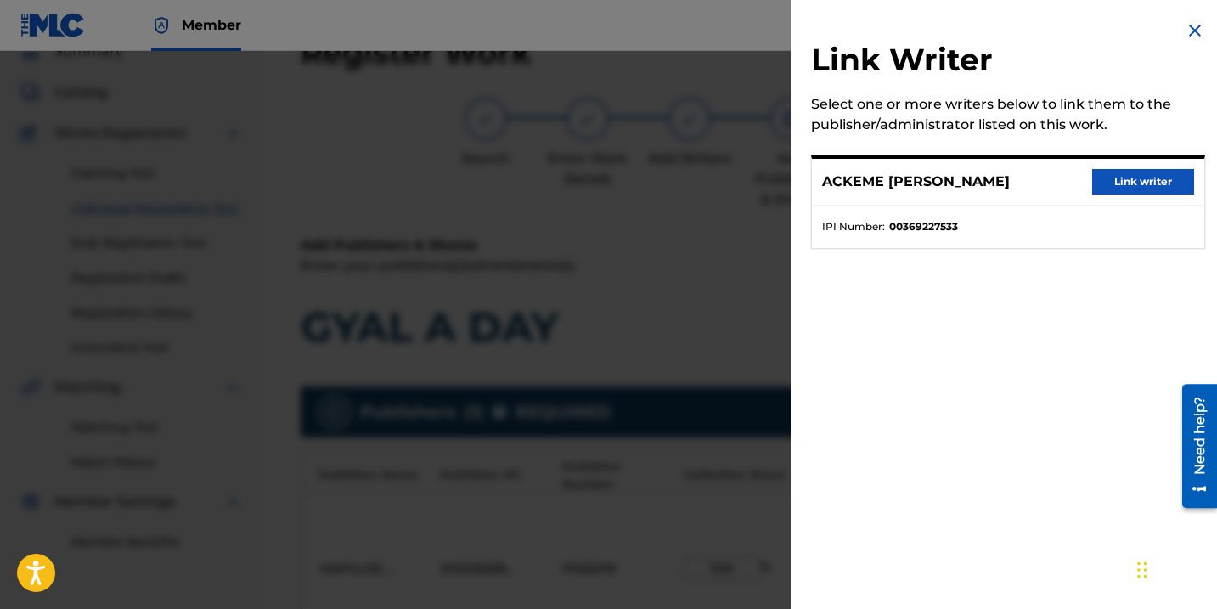
click at [1124, 177] on button "Link writer" at bounding box center [1143, 181] width 102 height 25
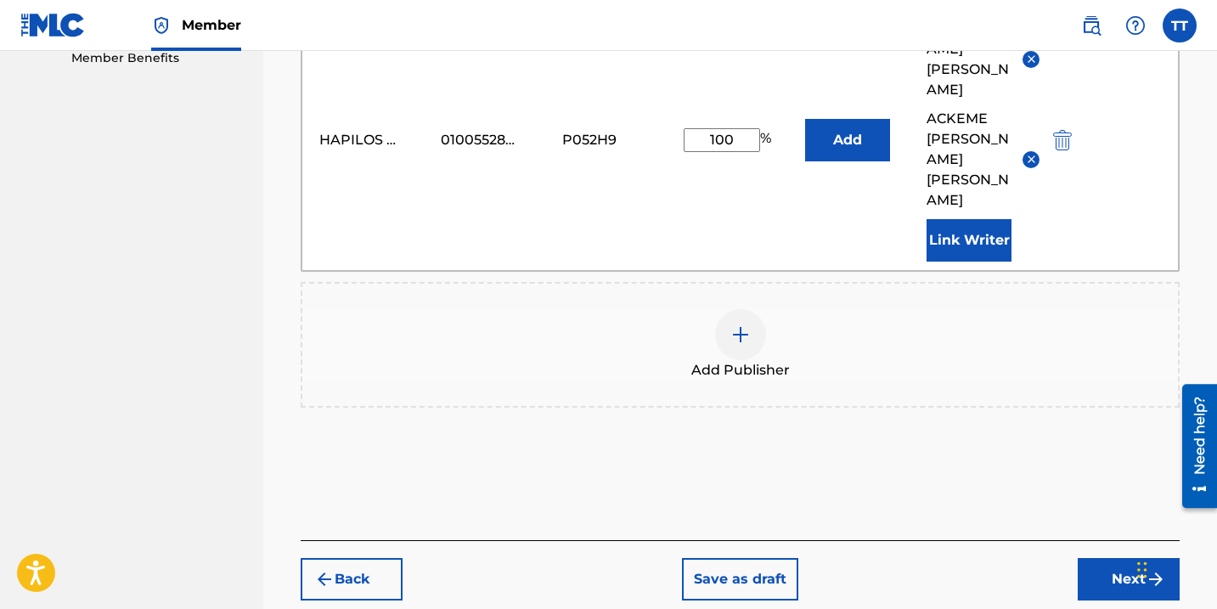
click at [1124, 558] on button "Next" at bounding box center [1129, 579] width 102 height 42
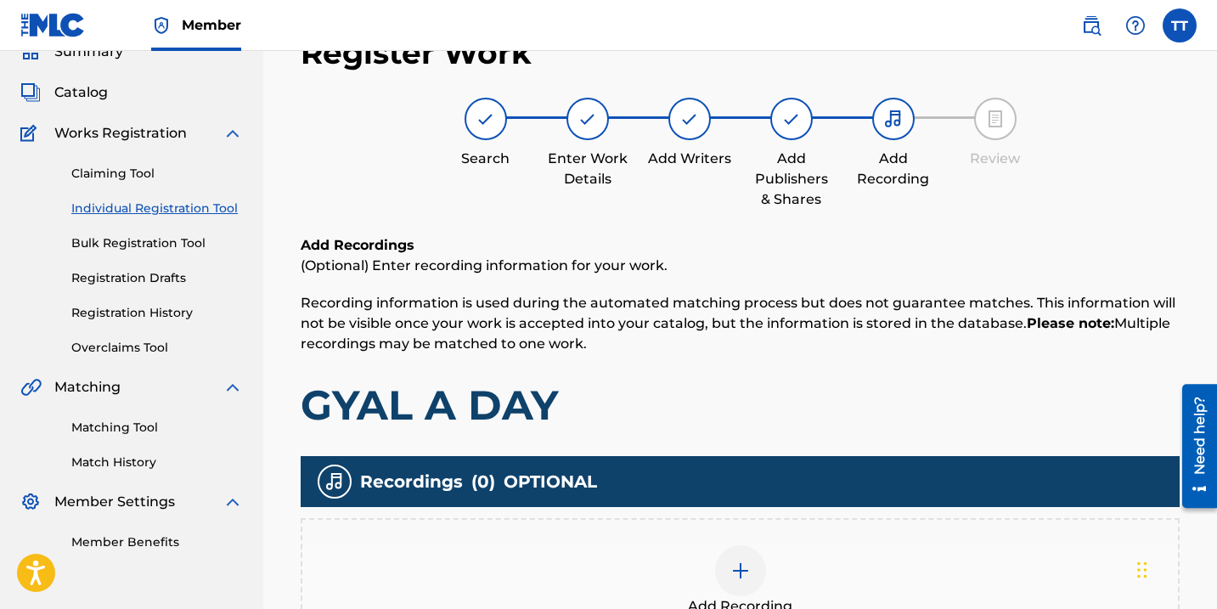
click at [726, 580] on div at bounding box center [740, 570] width 51 height 51
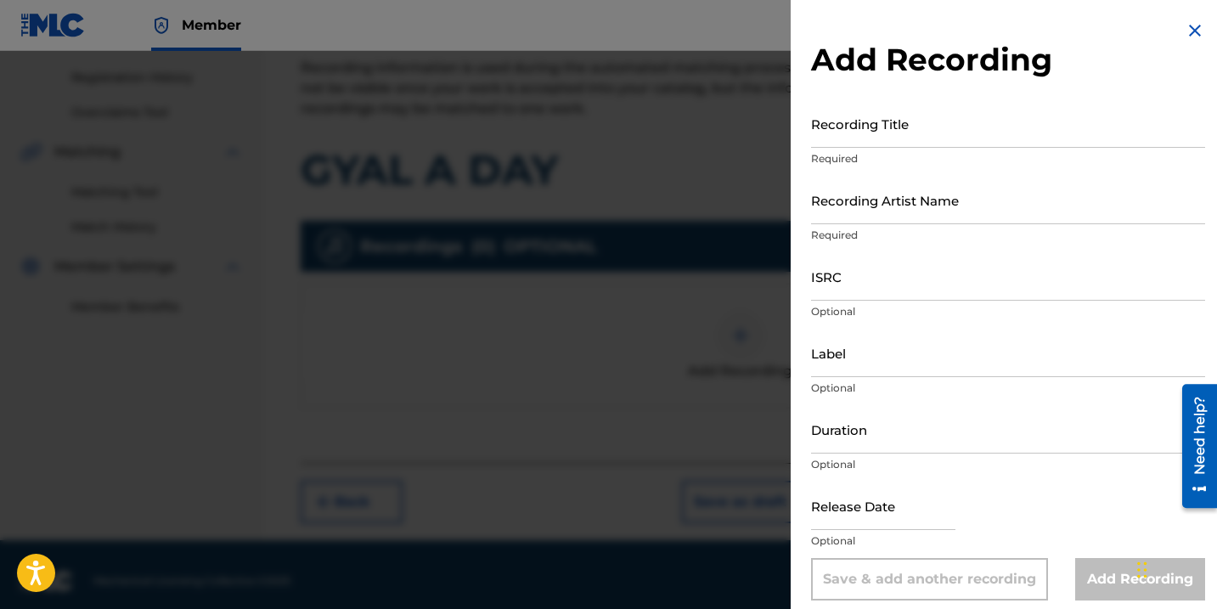
scroll to position [324, 0]
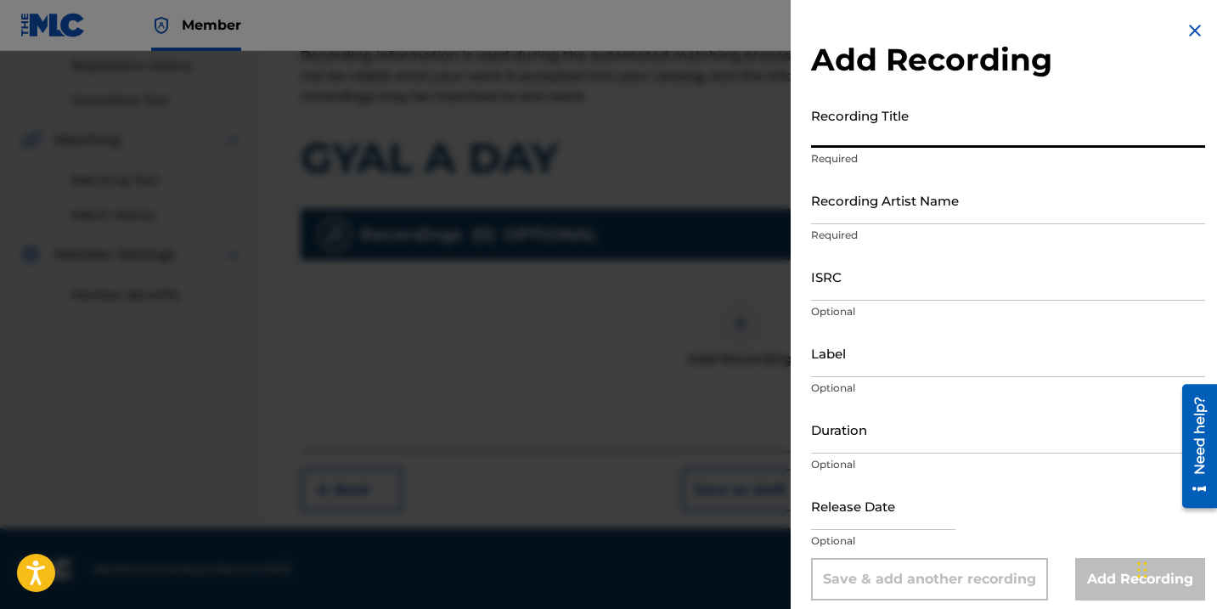
click at [860, 132] on input "Recording Title" at bounding box center [1008, 123] width 394 height 48
paste input "GYAL A DAY"
type input "GYAL A DAY"
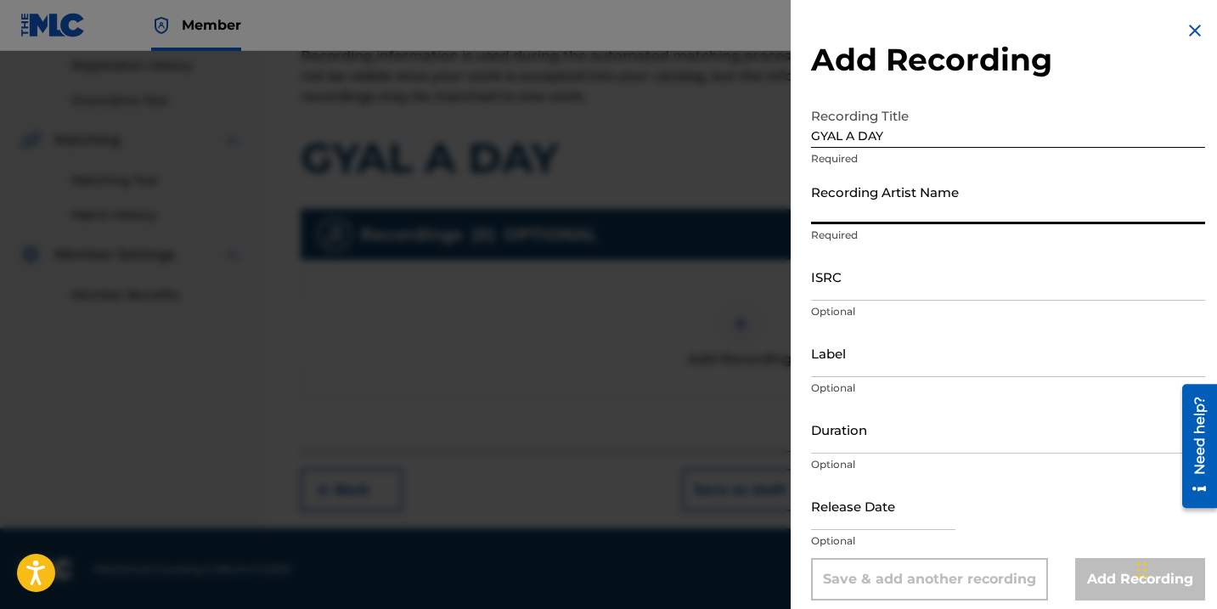
click at [871, 205] on input "Recording Artist Name" at bounding box center [1008, 200] width 394 height 48
paste input "CHRONIC LAW; LEVELS_LVL"
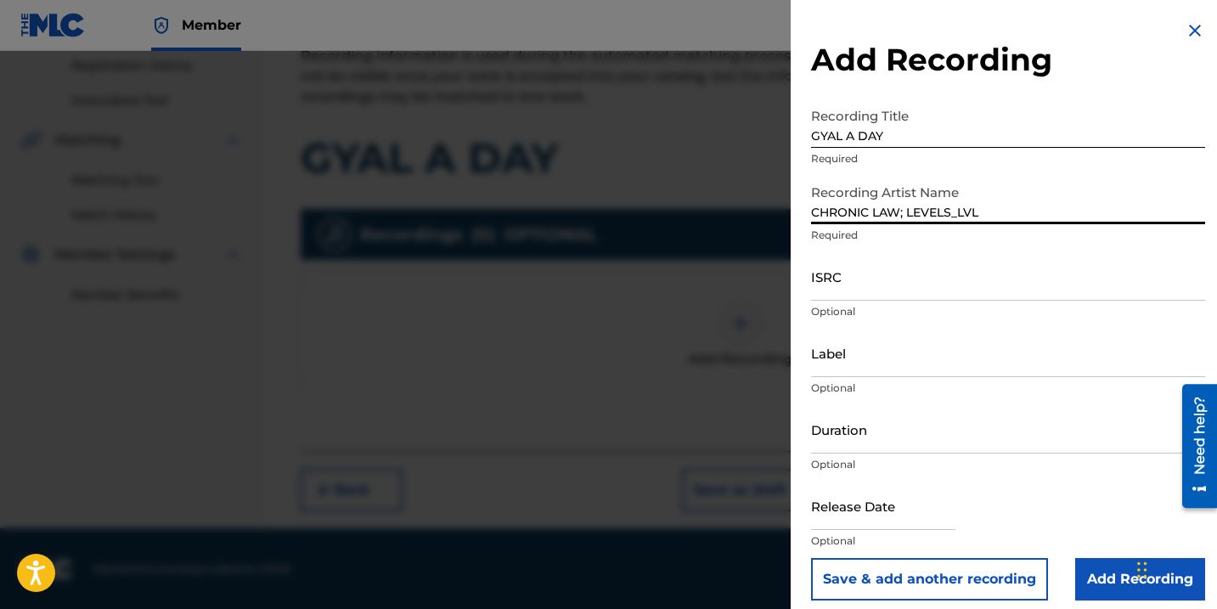
type input "CHRONIC LAW; LEVELS_LVL"
paste input "QMDA72520686"
click at [876, 287] on input "ISRC" at bounding box center [1008, 276] width 394 height 48
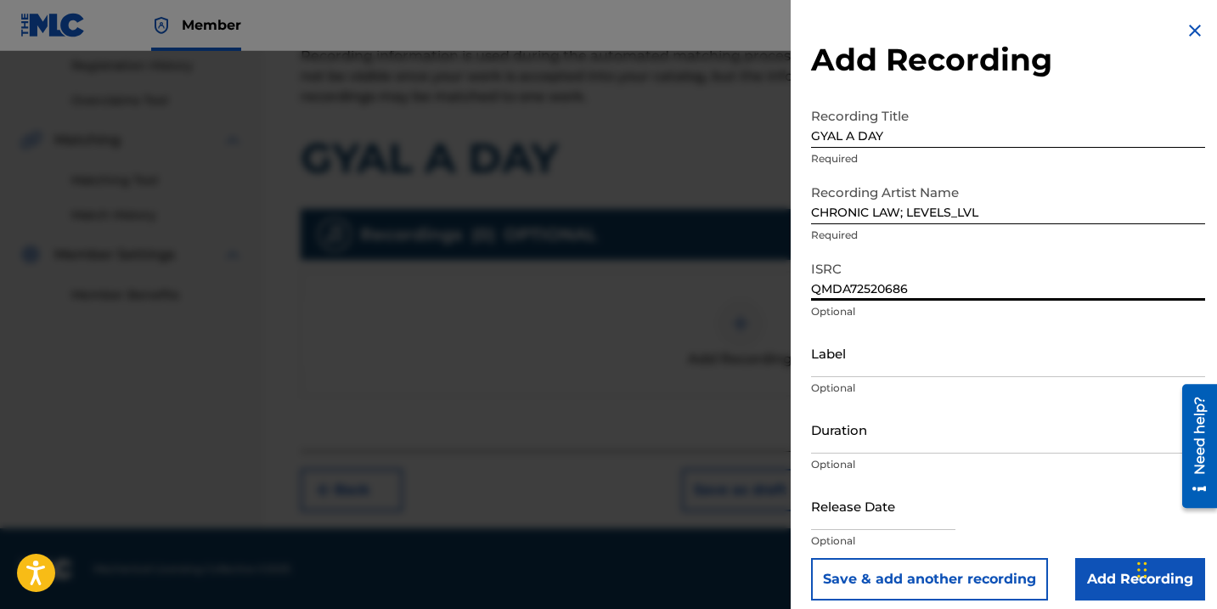
type input "QMDA72520686"
click at [856, 339] on input "Label" at bounding box center [1008, 353] width 394 height 48
paste input "LEVELS_LVL"
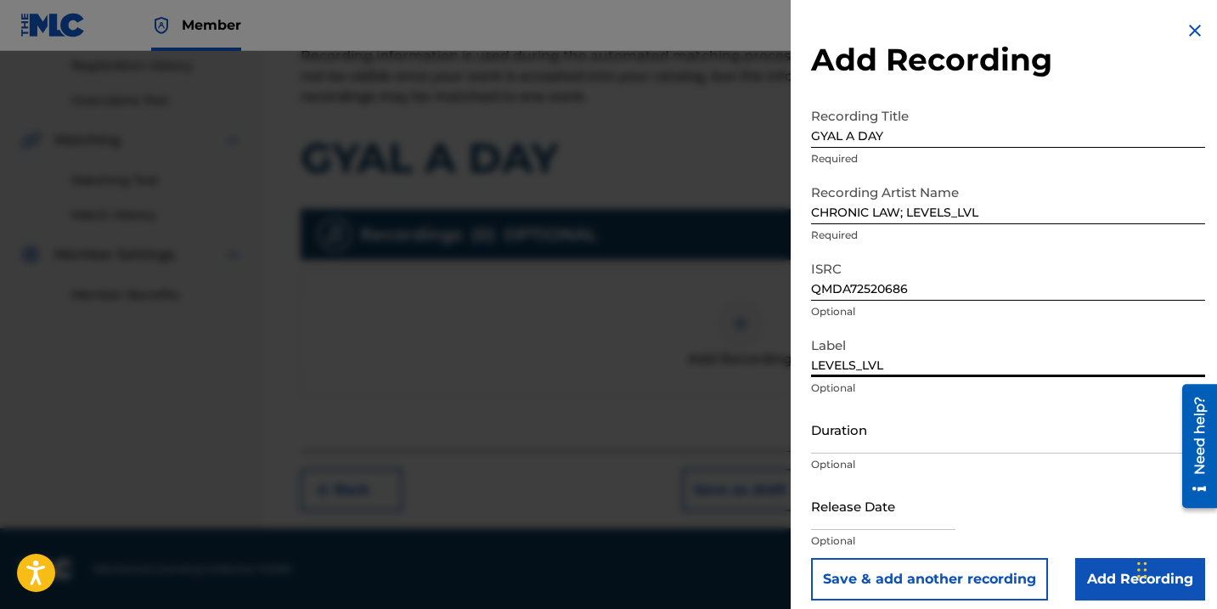
type input "LEVELS_LVL"
click at [849, 416] on input "Duration" at bounding box center [1008, 429] width 394 height 48
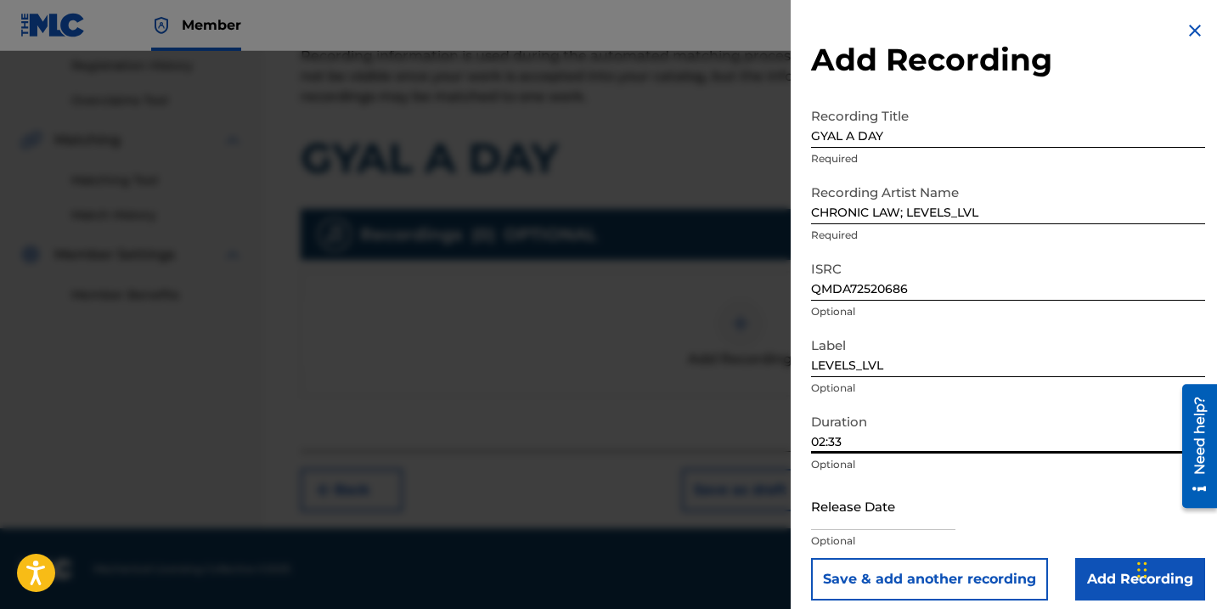
type input "02:33"
click at [865, 504] on input "text" at bounding box center [883, 506] width 144 height 48
select select "7"
select select "2025"
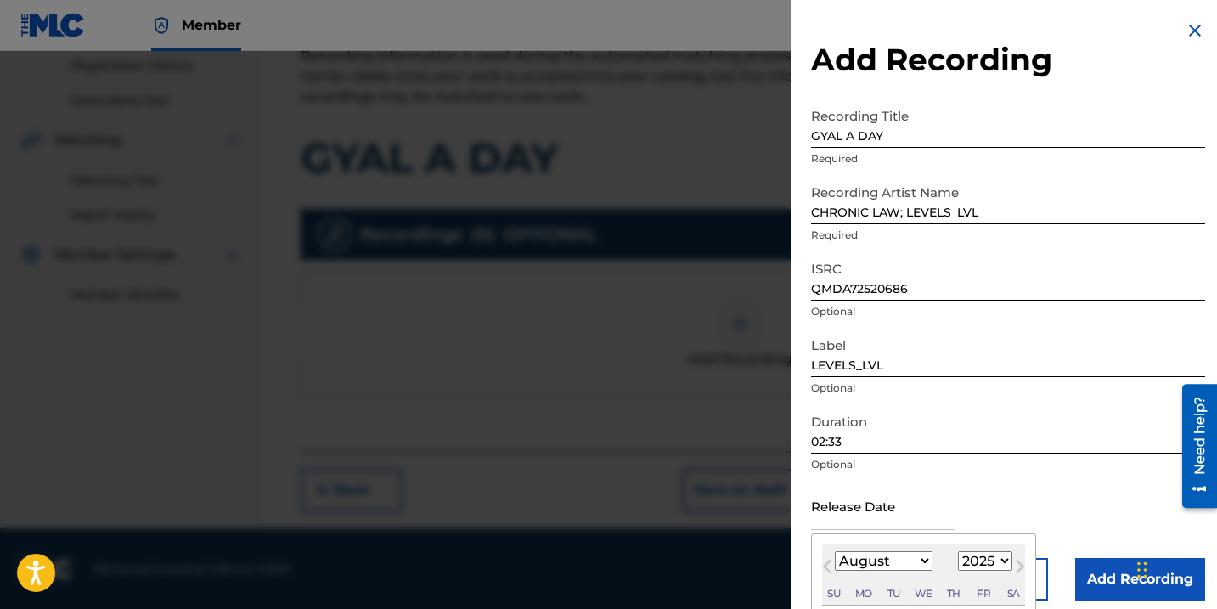
click at [917, 561] on select "January February March April May June July August September October November De…" at bounding box center [884, 561] width 98 height 20
select select "0"
click at [835, 551] on select "January February March April May June July August September October November De…" at bounding box center [884, 561] width 98 height 20
click at [977, 551] on select "1899 1900 1901 1902 1903 1904 1905 1906 1907 1908 1909 1910 1911 1912 1913 1914…" at bounding box center [985, 561] width 54 height 20
select select "2026"
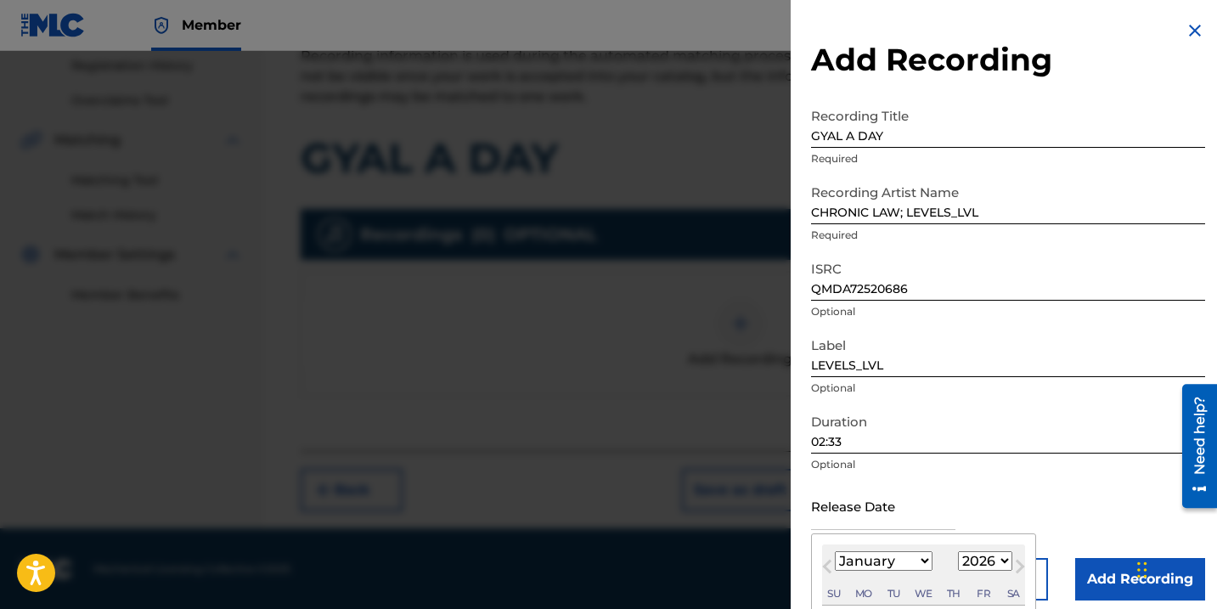
click at [958, 551] on select "1899 1900 1901 1902 1903 1904 1905 1906 1907 1908 1909 1910 1911 1912 1913 1914…" at bounding box center [985, 561] width 54 height 20
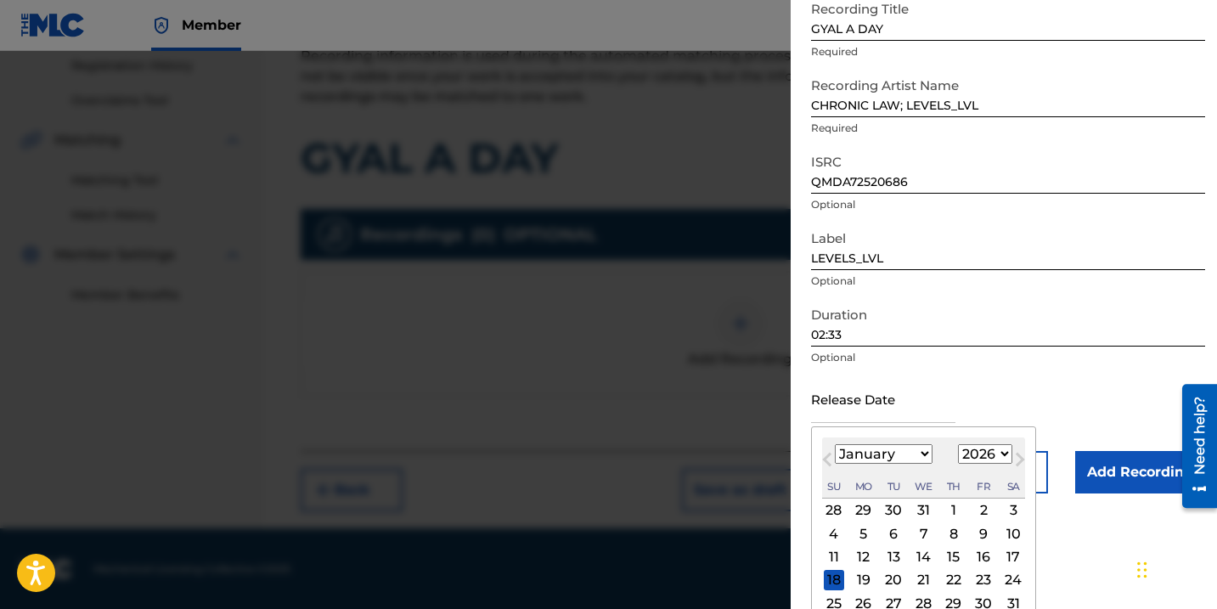
click at [949, 507] on div "1" at bounding box center [953, 510] width 20 height 20
type input "[DATE]"
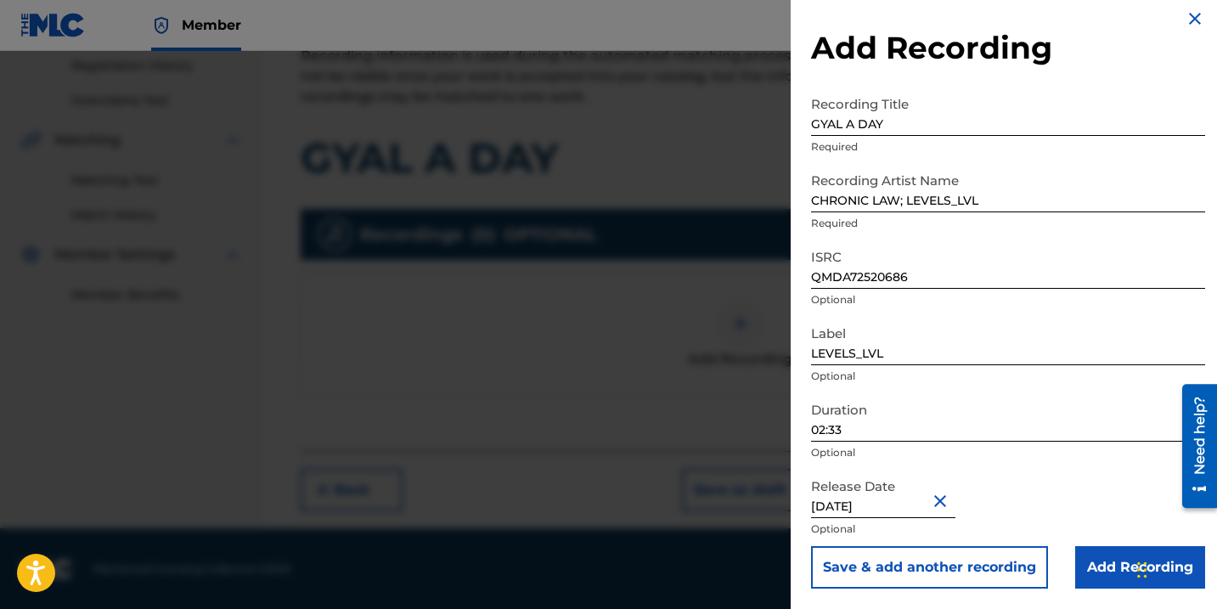
scroll to position [12, 0]
click at [1092, 555] on input "Add Recording" at bounding box center [1140, 567] width 130 height 42
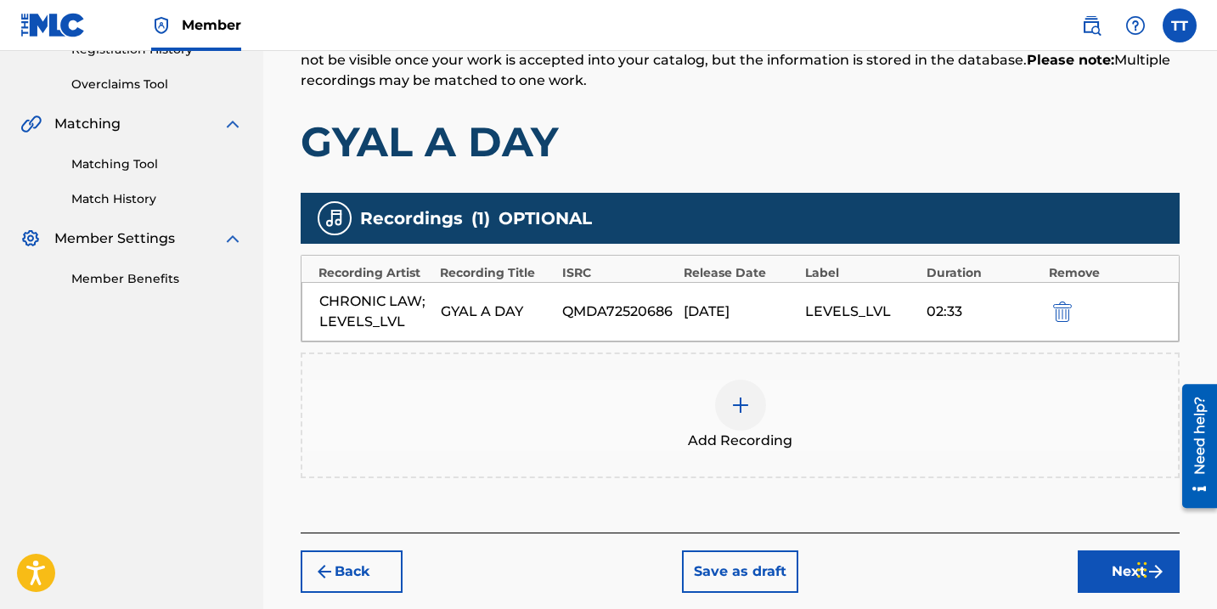
click at [1096, 550] on button "Next" at bounding box center [1129, 571] width 102 height 42
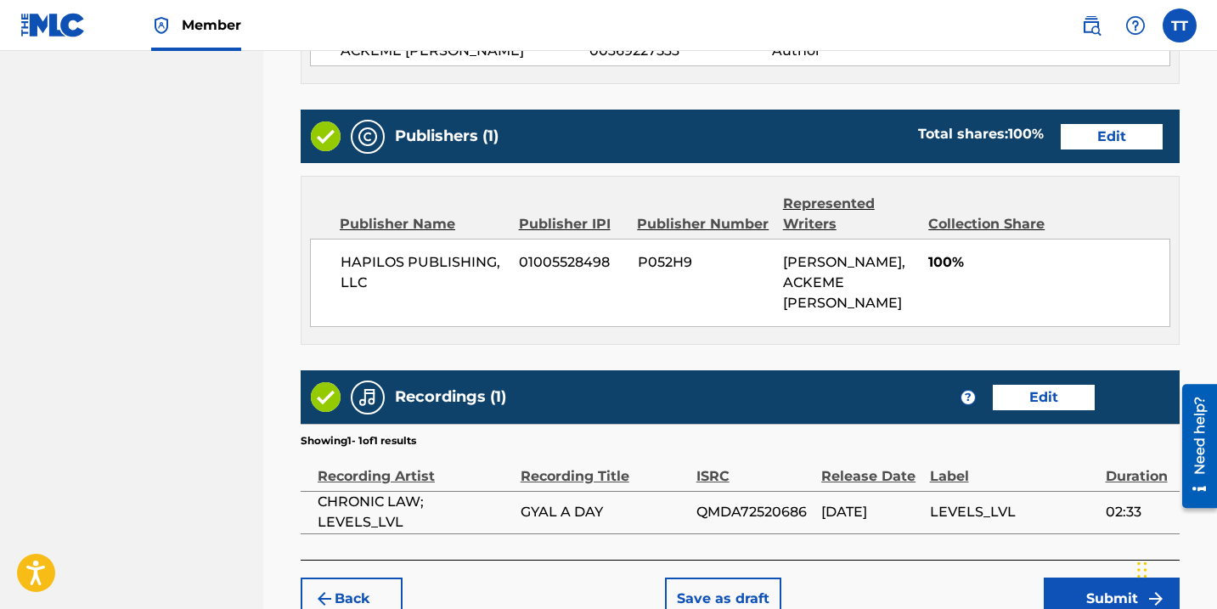
scroll to position [1070, 0]
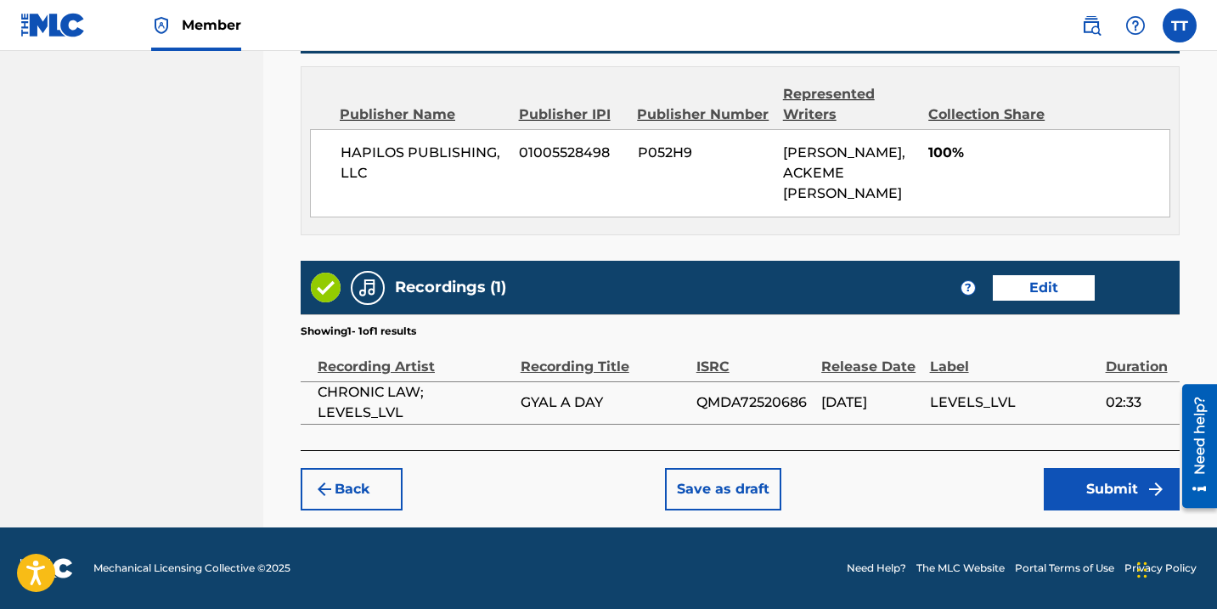
click at [1094, 490] on button "Submit" at bounding box center [1112, 489] width 136 height 42
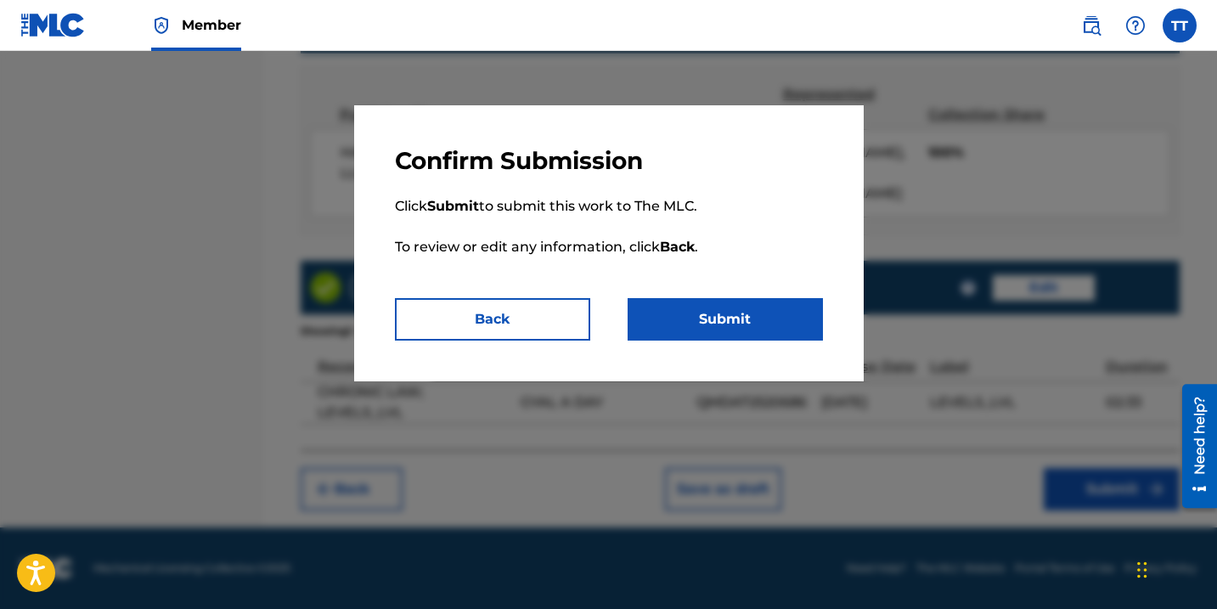
click at [967, 403] on div at bounding box center [608, 355] width 1217 height 609
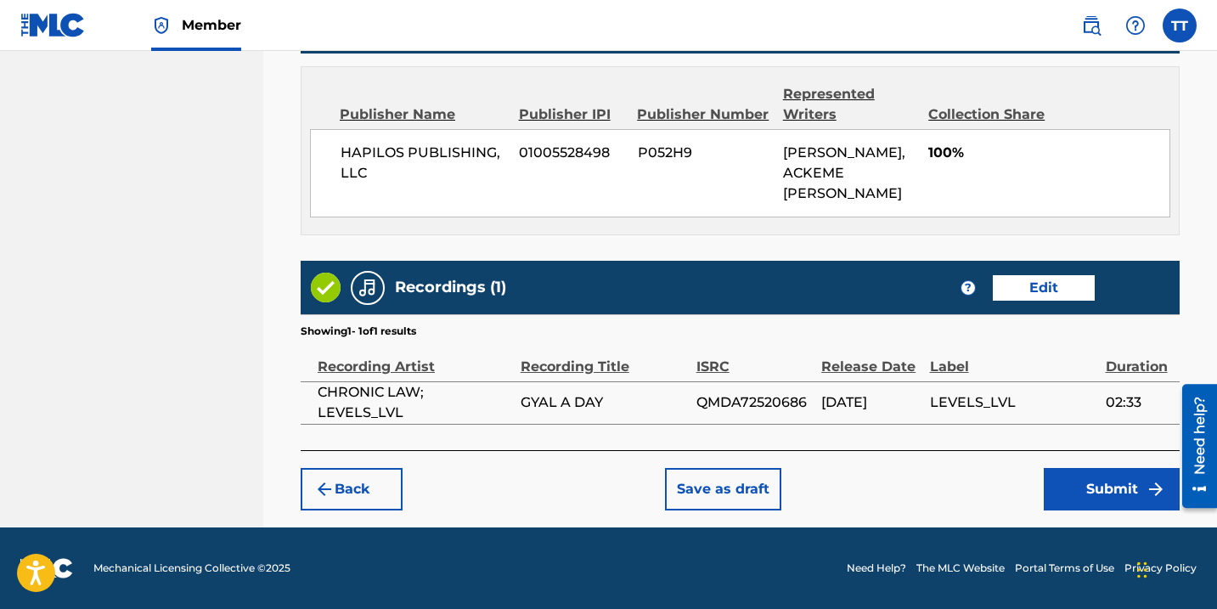
click at [1073, 493] on button "Submit" at bounding box center [1112, 489] width 136 height 42
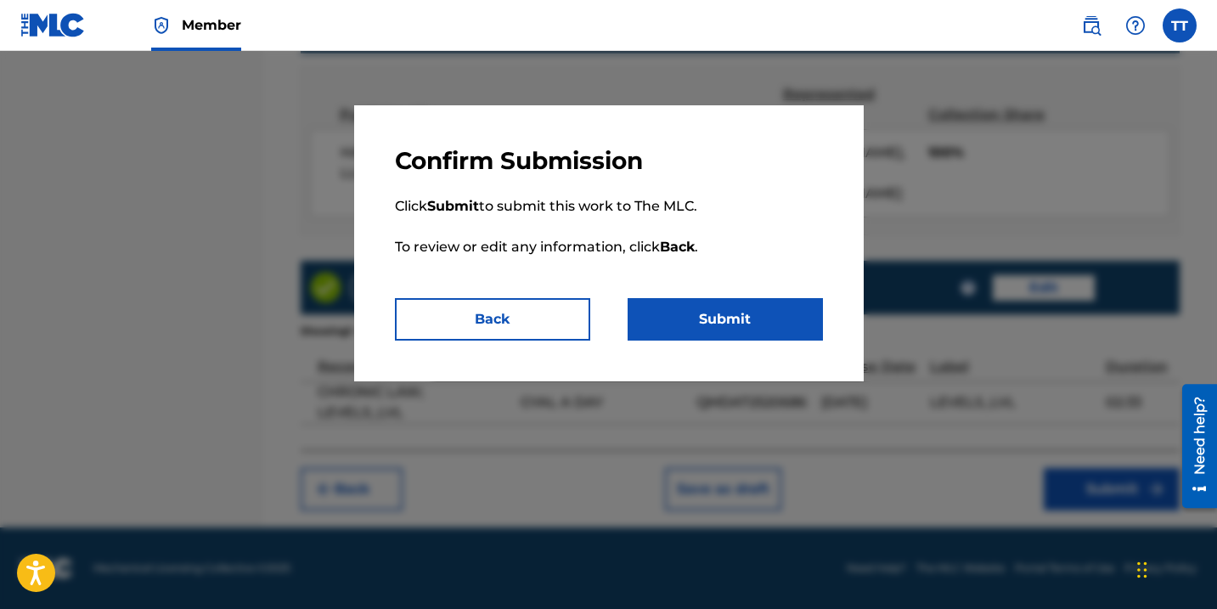
click at [742, 312] on button "Submit" at bounding box center [725, 319] width 195 height 42
